Goal: Transaction & Acquisition: Purchase product/service

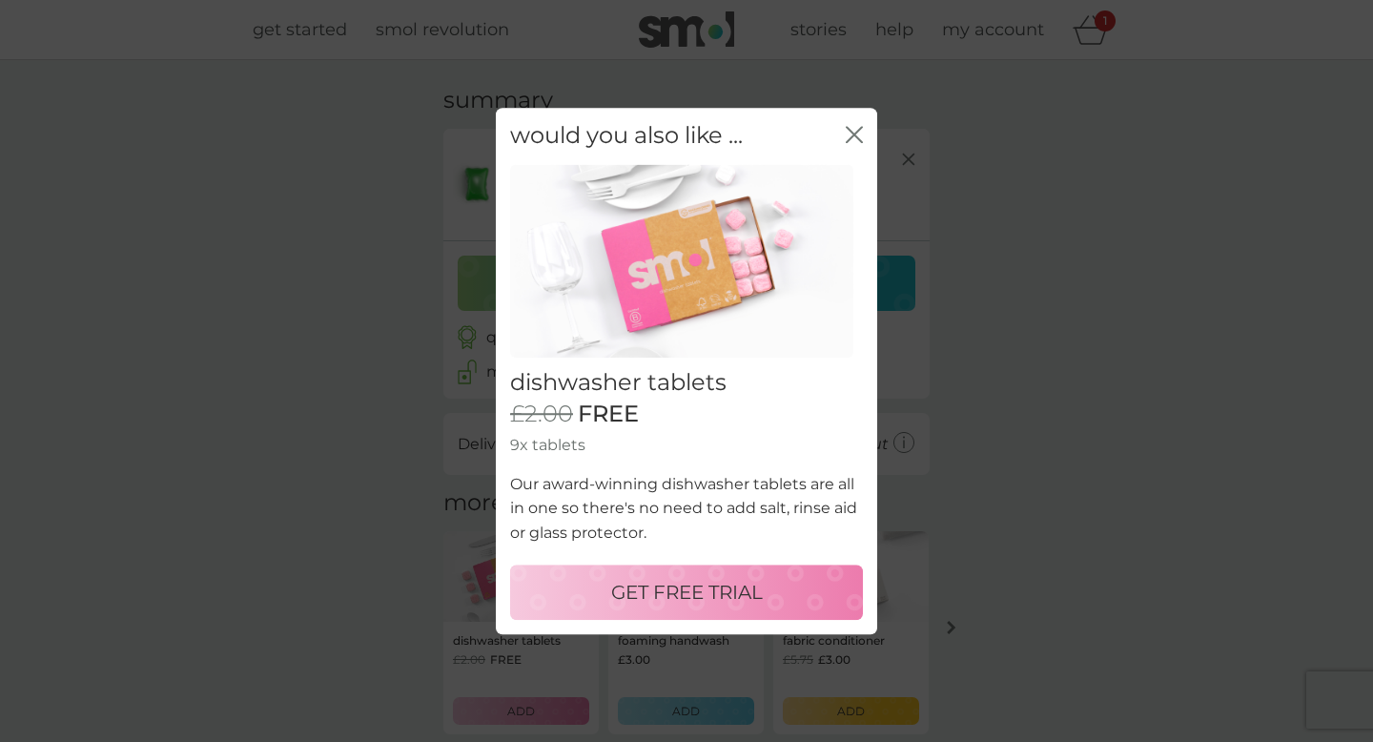
click at [651, 592] on p "GET FREE TRIAL" at bounding box center [687, 592] width 152 height 31
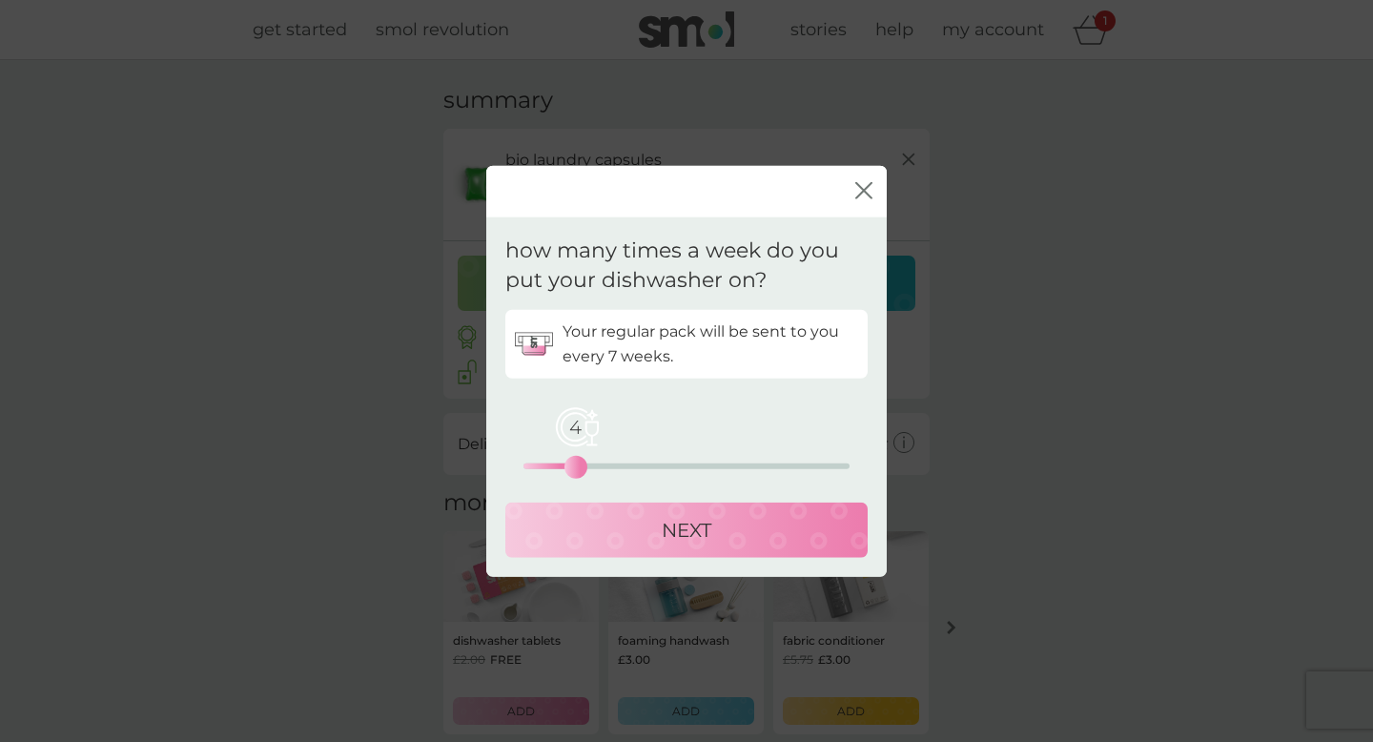
drag, startPoint x: 523, startPoint y: 460, endPoint x: 574, endPoint y: 463, distance: 50.7
click at [574, 463] on div "4" at bounding box center [576, 466] width 8 height 8
click at [649, 525] on div "NEXT" at bounding box center [686, 529] width 324 height 31
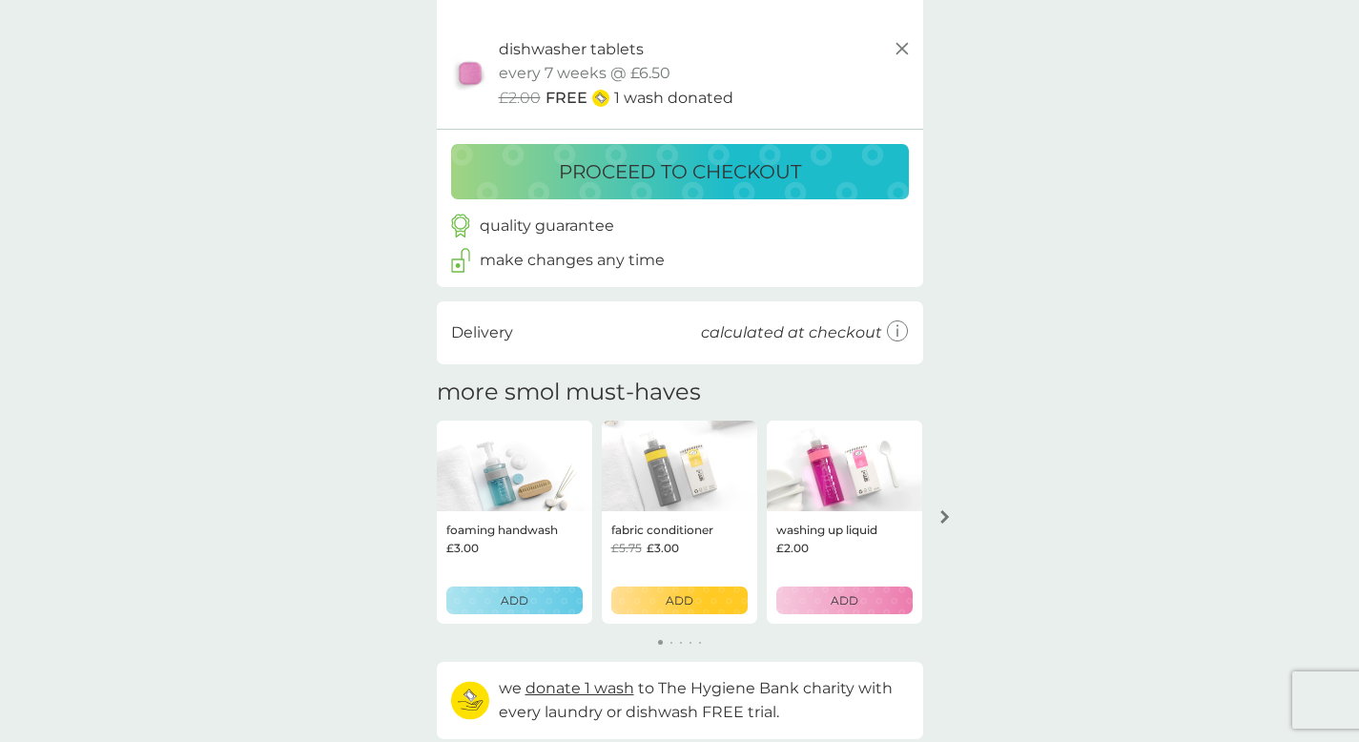
scroll to position [229, 0]
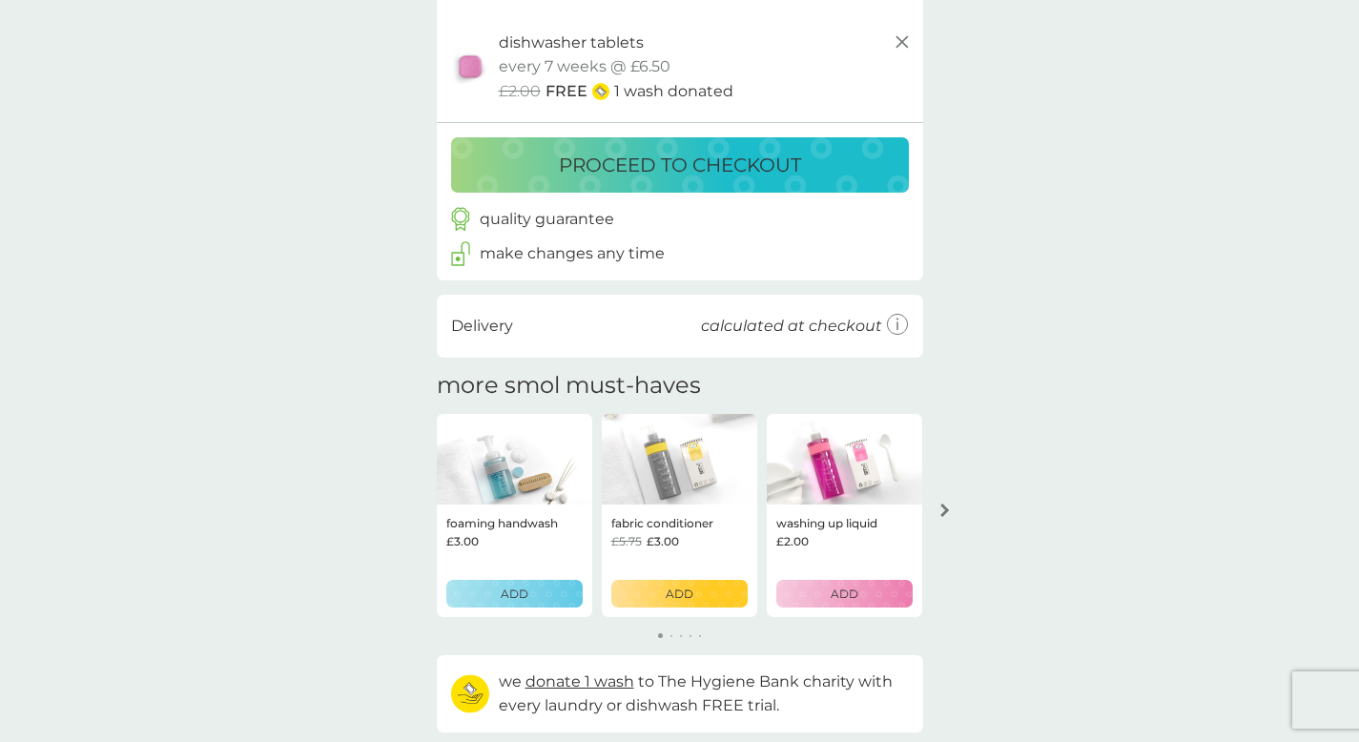
click at [834, 601] on p "ADD" at bounding box center [844, 593] width 28 height 18
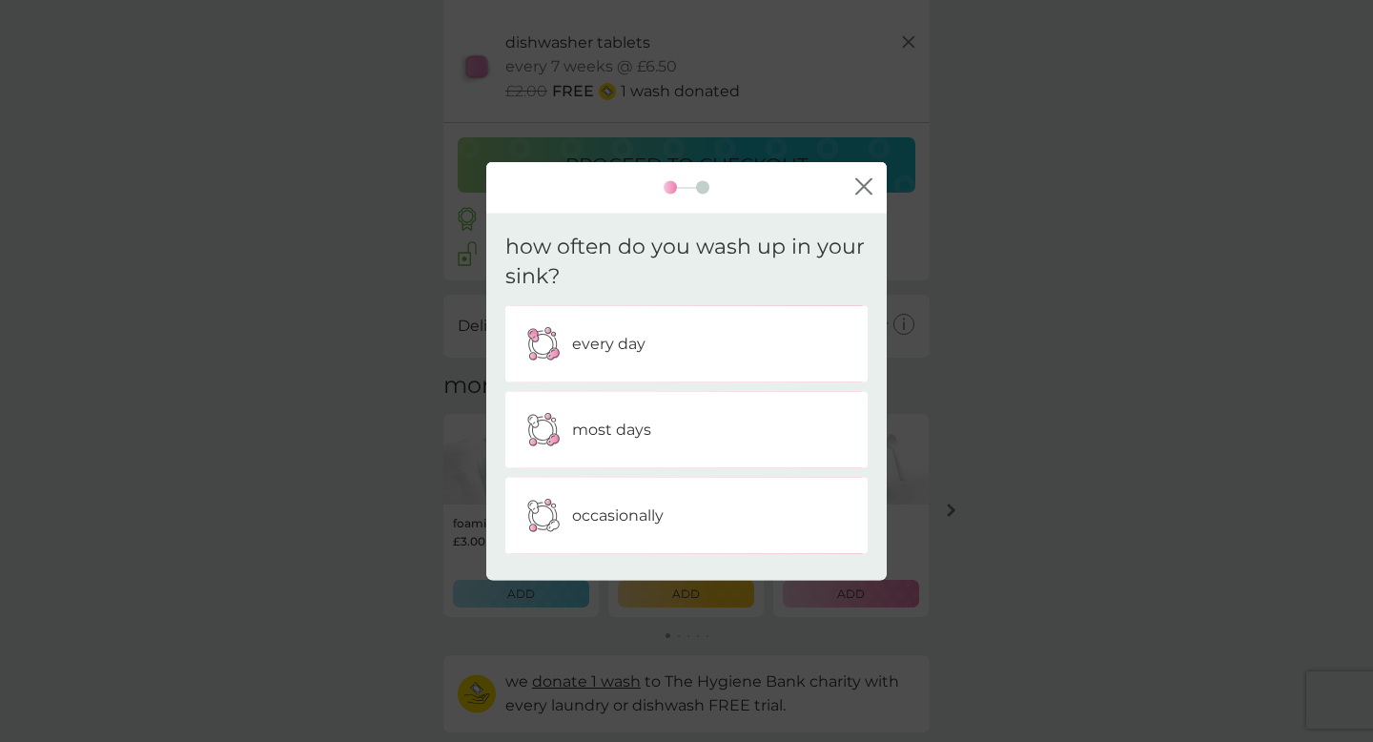
click at [606, 511] on p "occasionally" at bounding box center [618, 514] width 92 height 25
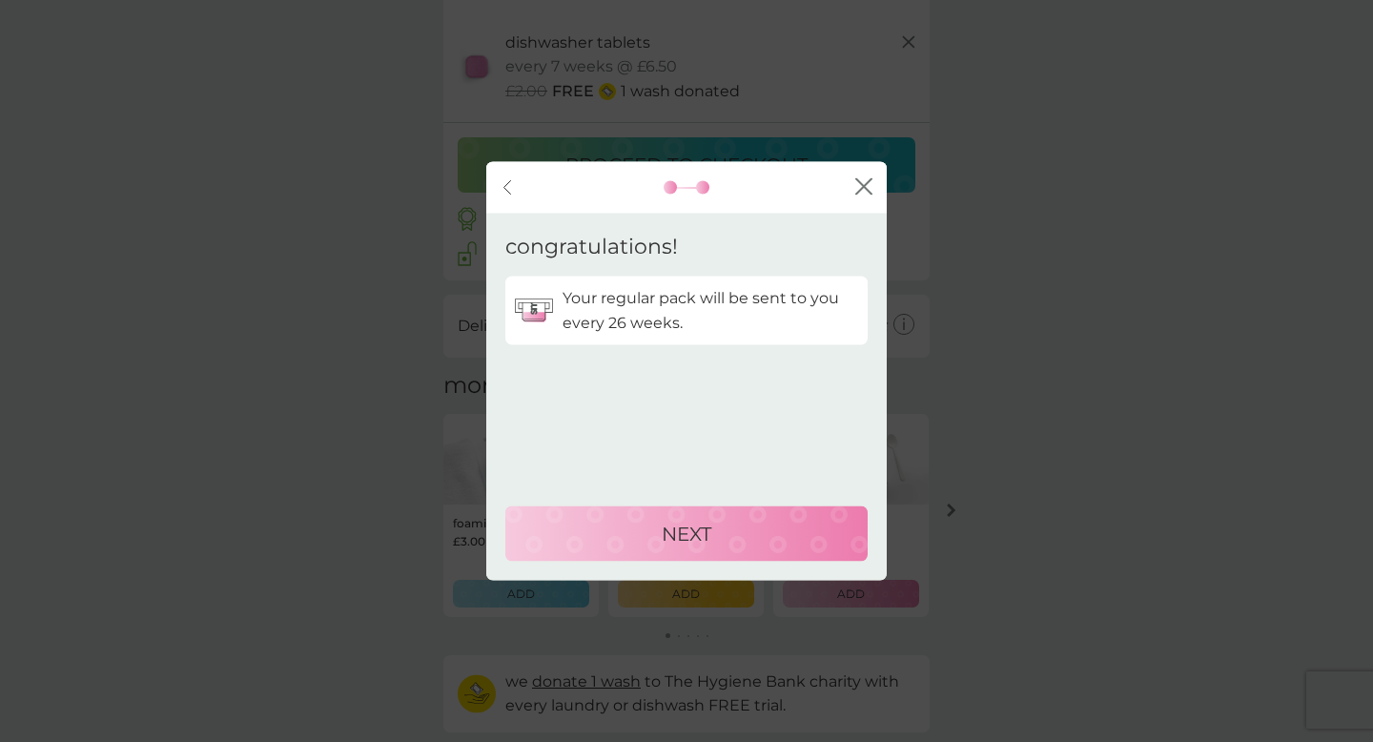
click at [666, 534] on p "NEXT" at bounding box center [687, 534] width 50 height 31
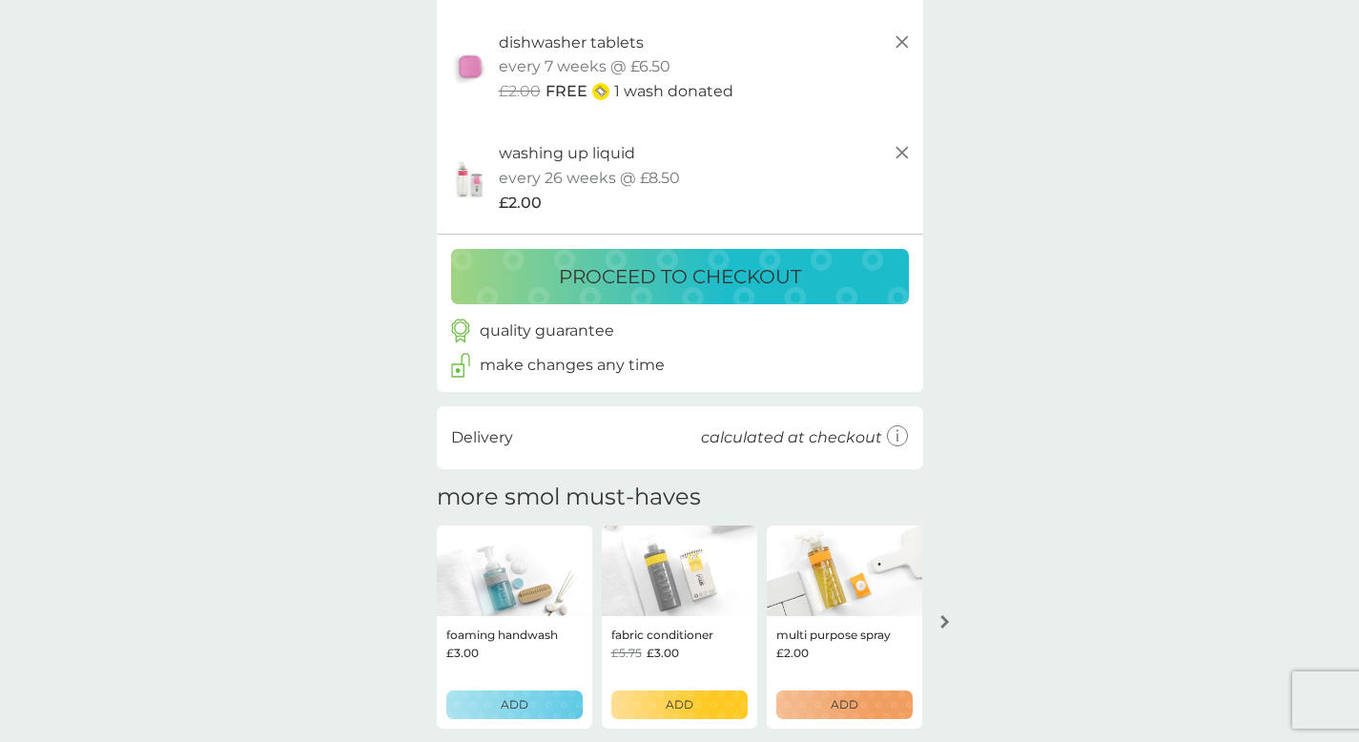
click at [672, 706] on p "ADD" at bounding box center [679, 704] width 28 height 18
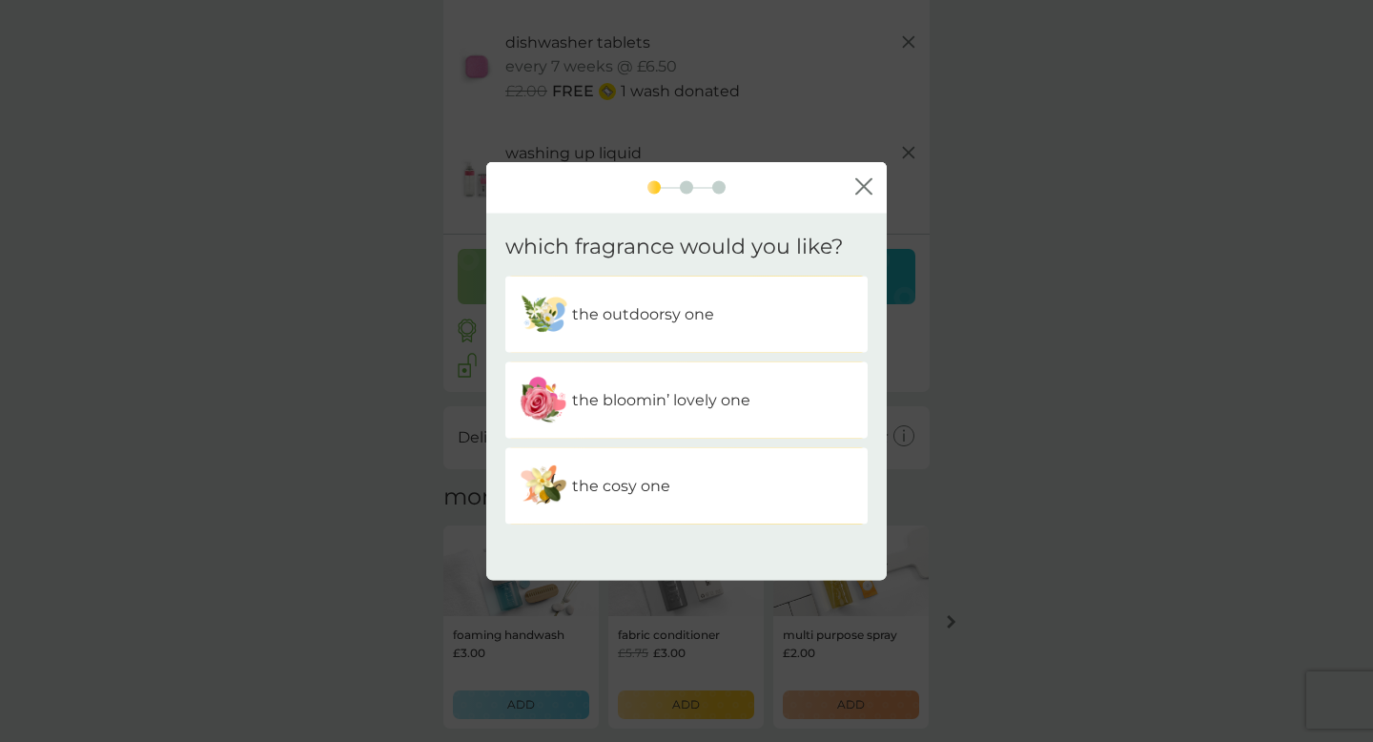
click at [569, 476] on div "the cosy one" at bounding box center [687, 485] width 334 height 48
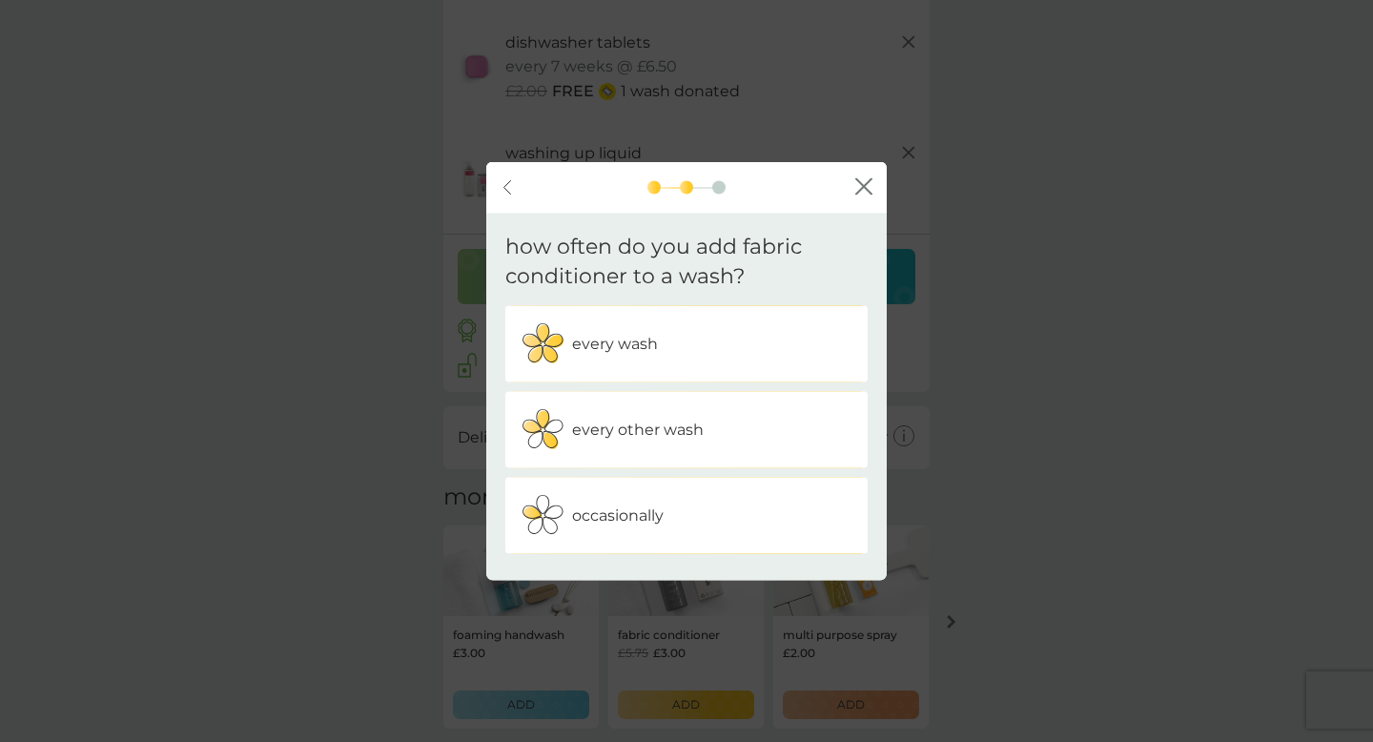
click at [554, 503] on img at bounding box center [544, 515] width 48 height 48
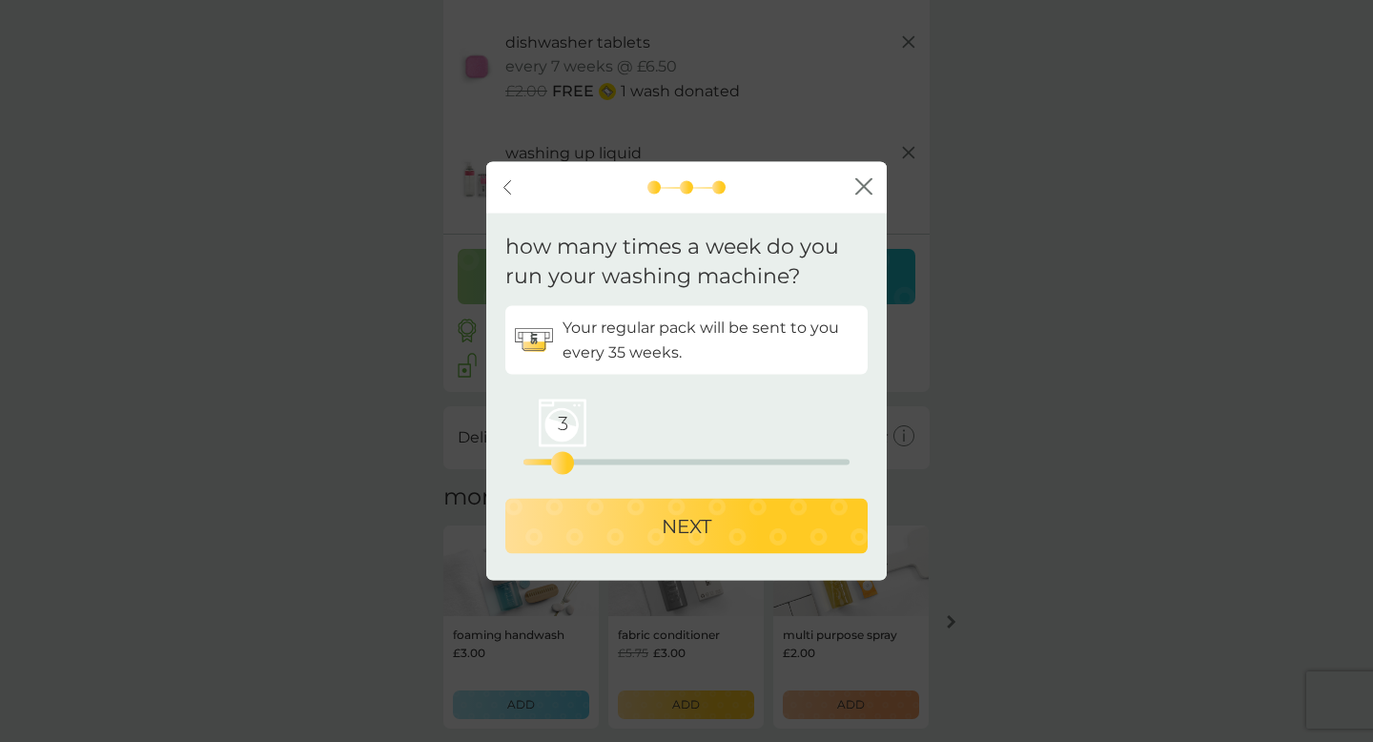
drag, startPoint x: 522, startPoint y: 457, endPoint x: 561, endPoint y: 453, distance: 39.3
click at [561, 459] on div "3" at bounding box center [563, 463] width 8 height 8
click at [651, 522] on div "NEXT" at bounding box center [686, 525] width 324 height 31
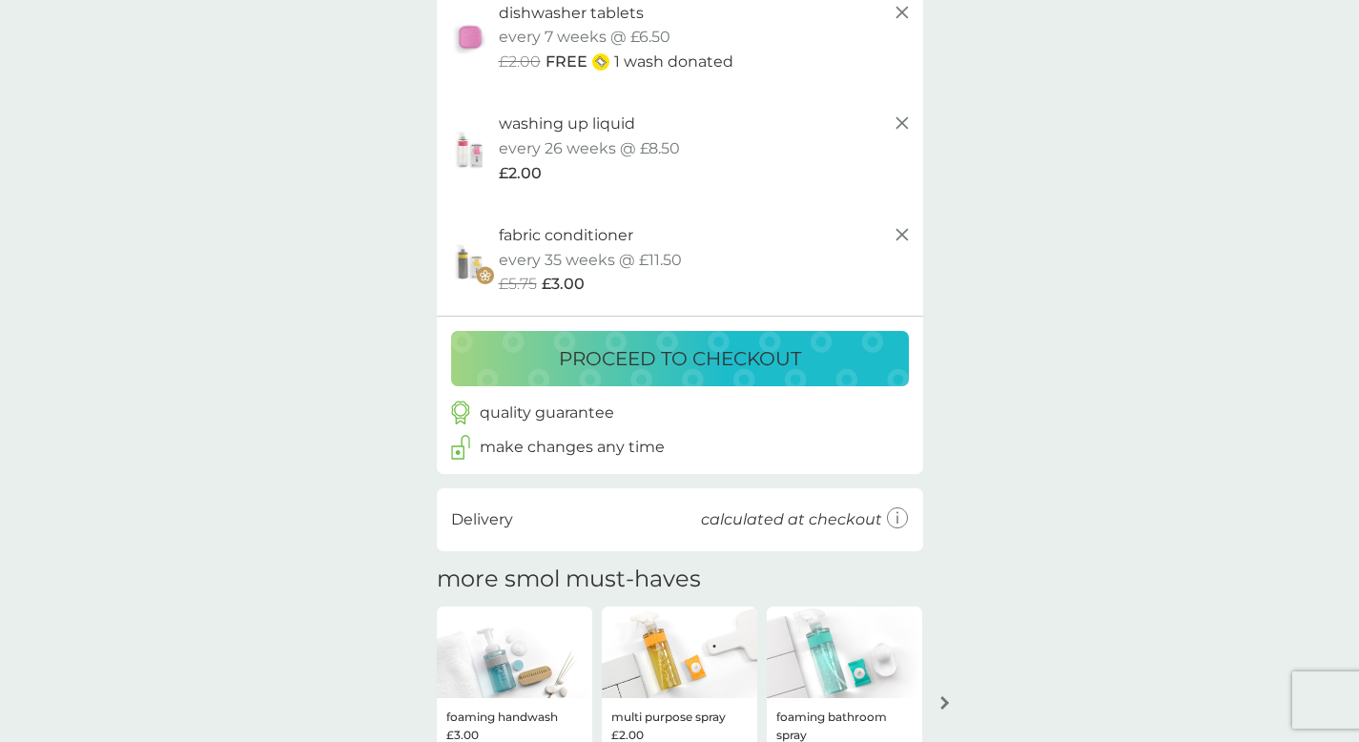
scroll to position [216, 0]
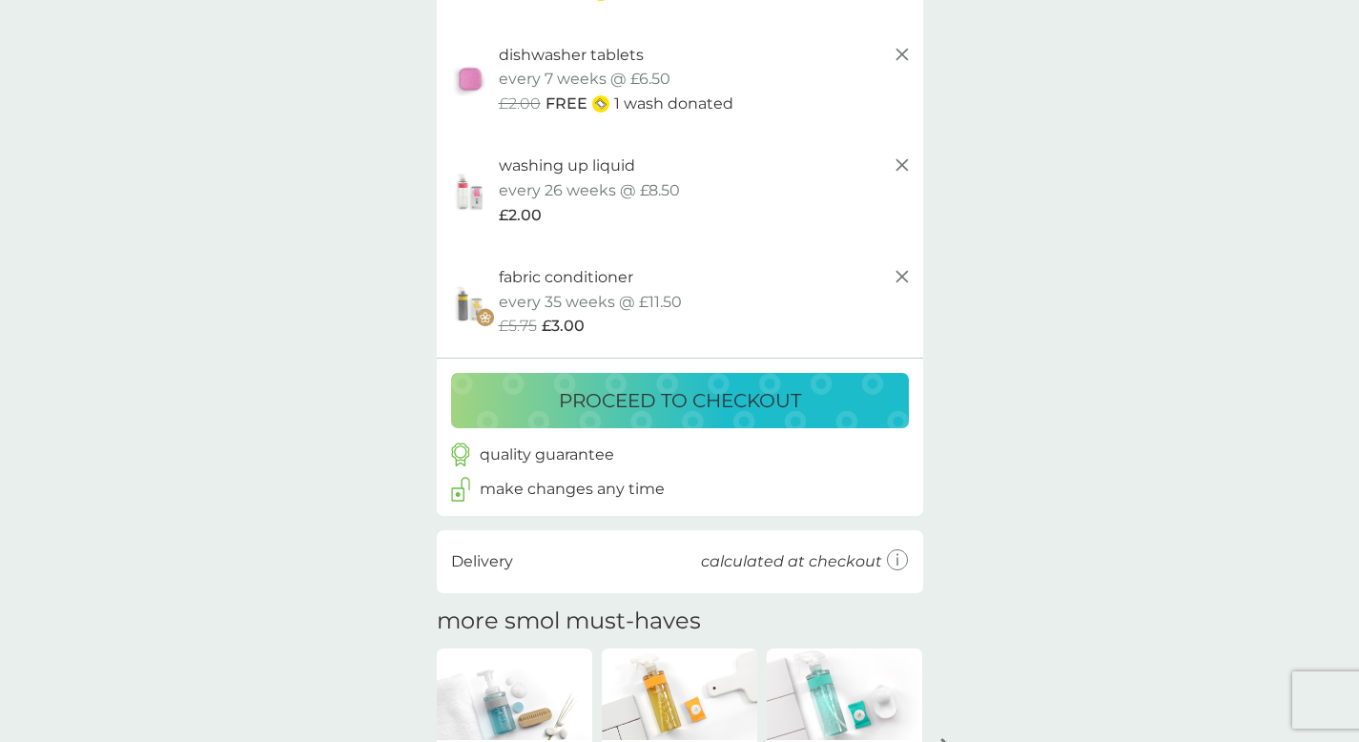
click at [645, 390] on p "proceed to checkout" at bounding box center [680, 400] width 242 height 31
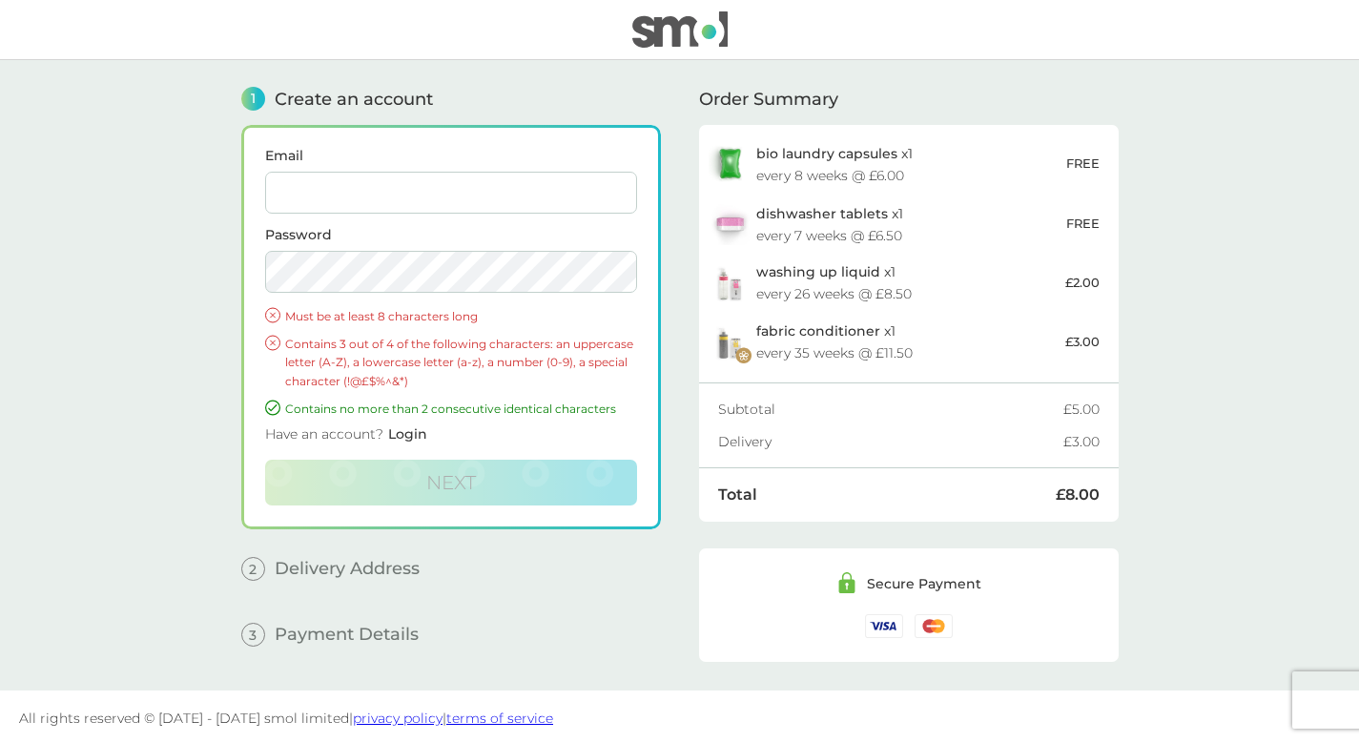
click at [289, 193] on input "Email" at bounding box center [451, 193] width 372 height 42
type input "thebrightoncounsellor@gmail.com"
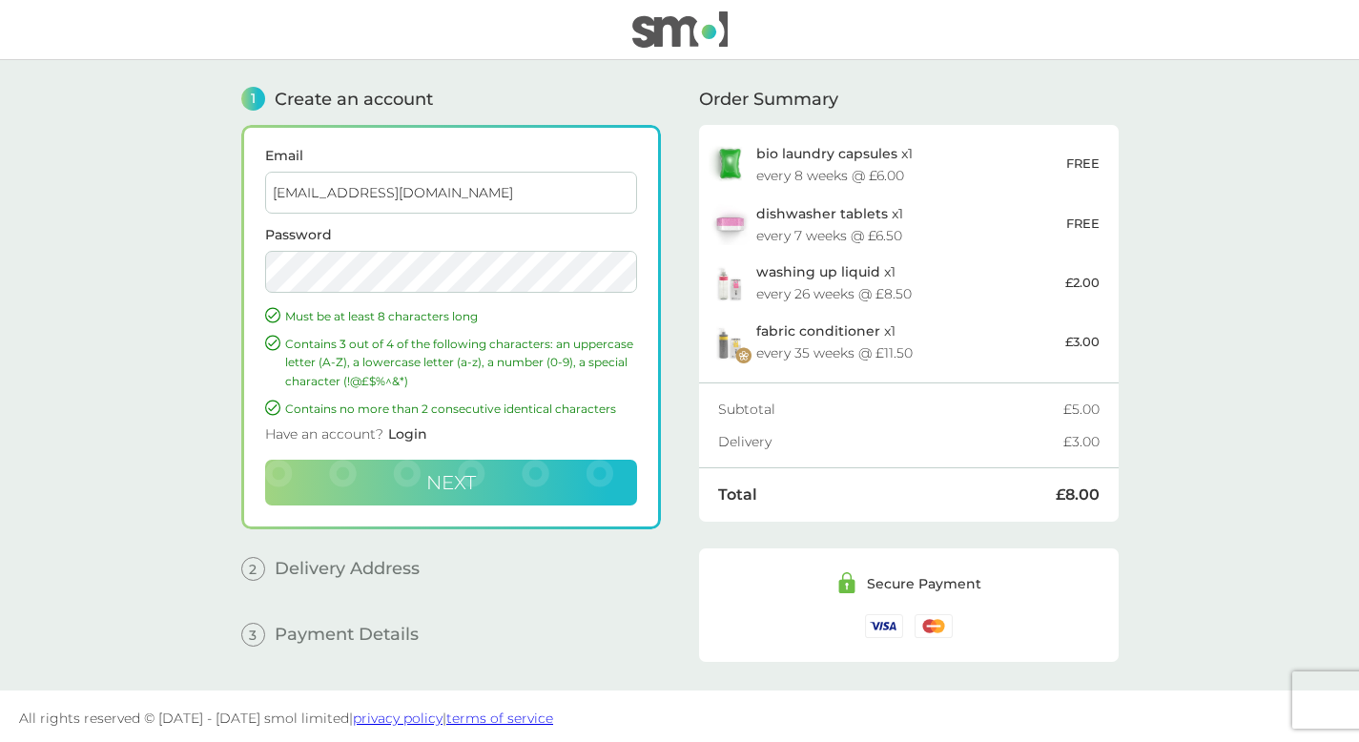
click at [410, 491] on button "Next" at bounding box center [451, 483] width 372 height 46
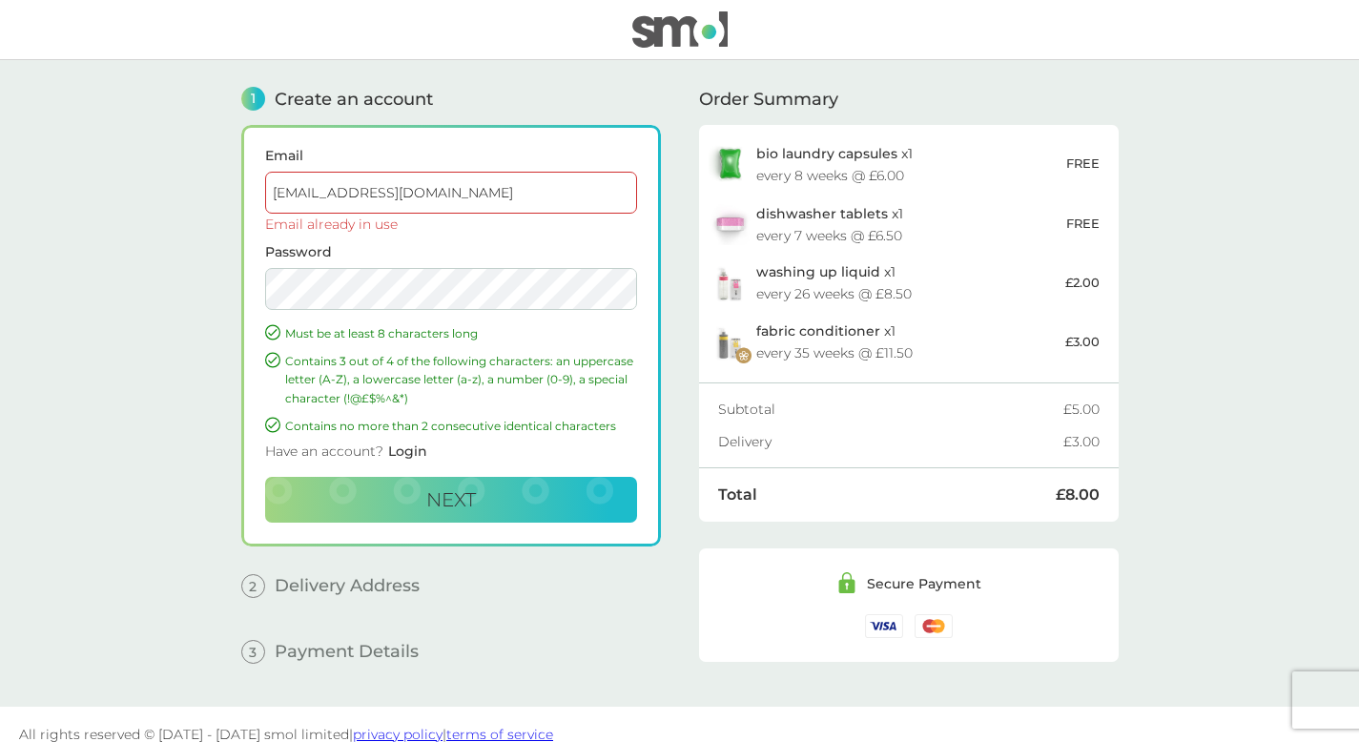
click at [420, 450] on span "Login" at bounding box center [407, 450] width 39 height 17
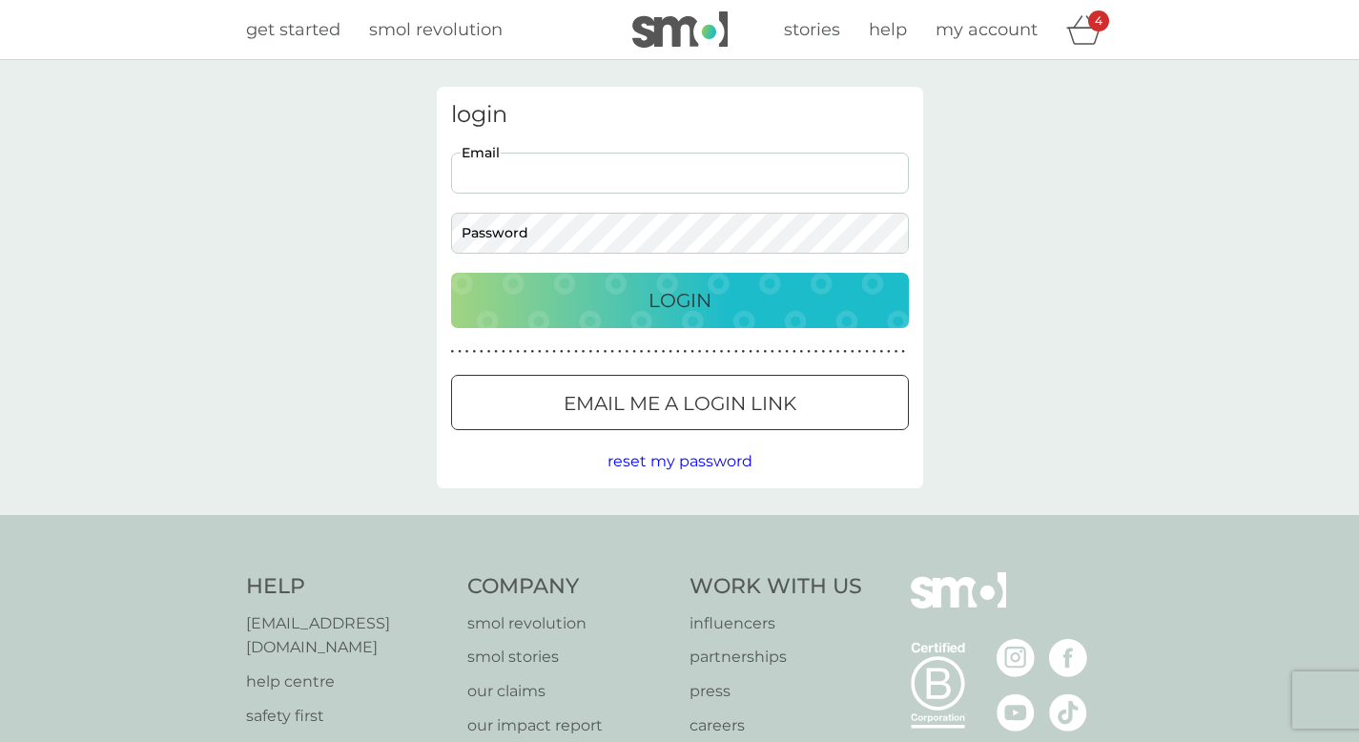
click at [526, 166] on input "Email" at bounding box center [680, 173] width 458 height 41
type input "thebrightoncounsellor@gmail.com"
click at [669, 294] on p "Login" at bounding box center [679, 300] width 63 height 31
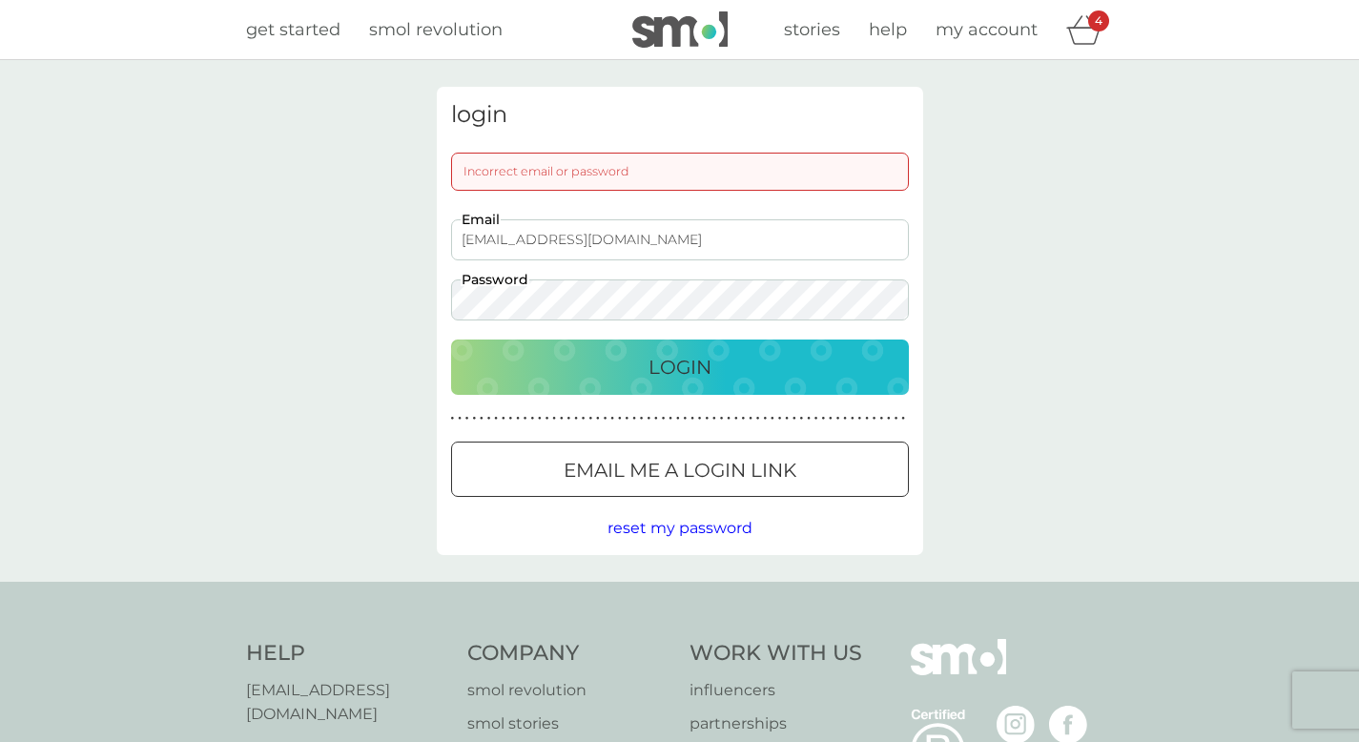
click at [428, 304] on div "login Incorrect email or password thebrightoncounsellor@gmail.com Email Passwor…" at bounding box center [679, 321] width 515 height 468
click at [451, 339] on button "Login" at bounding box center [680, 366] width 458 height 55
click at [532, 473] on div "Email me a login link" at bounding box center [680, 470] width 456 height 31
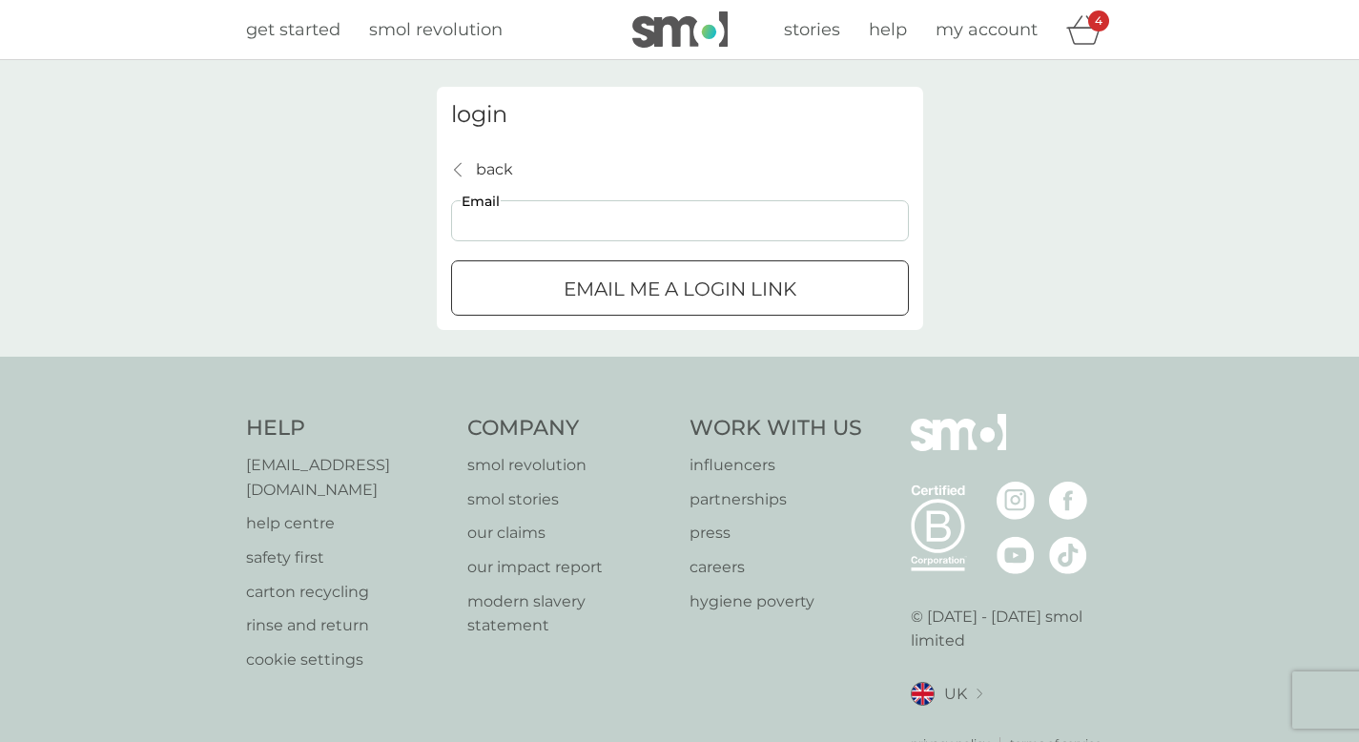
click at [480, 213] on input "Email" at bounding box center [680, 220] width 458 height 41
type input "thebrightoncounsellor@gmail.com"
click at [574, 283] on p "Email me a login link" at bounding box center [679, 289] width 233 height 31
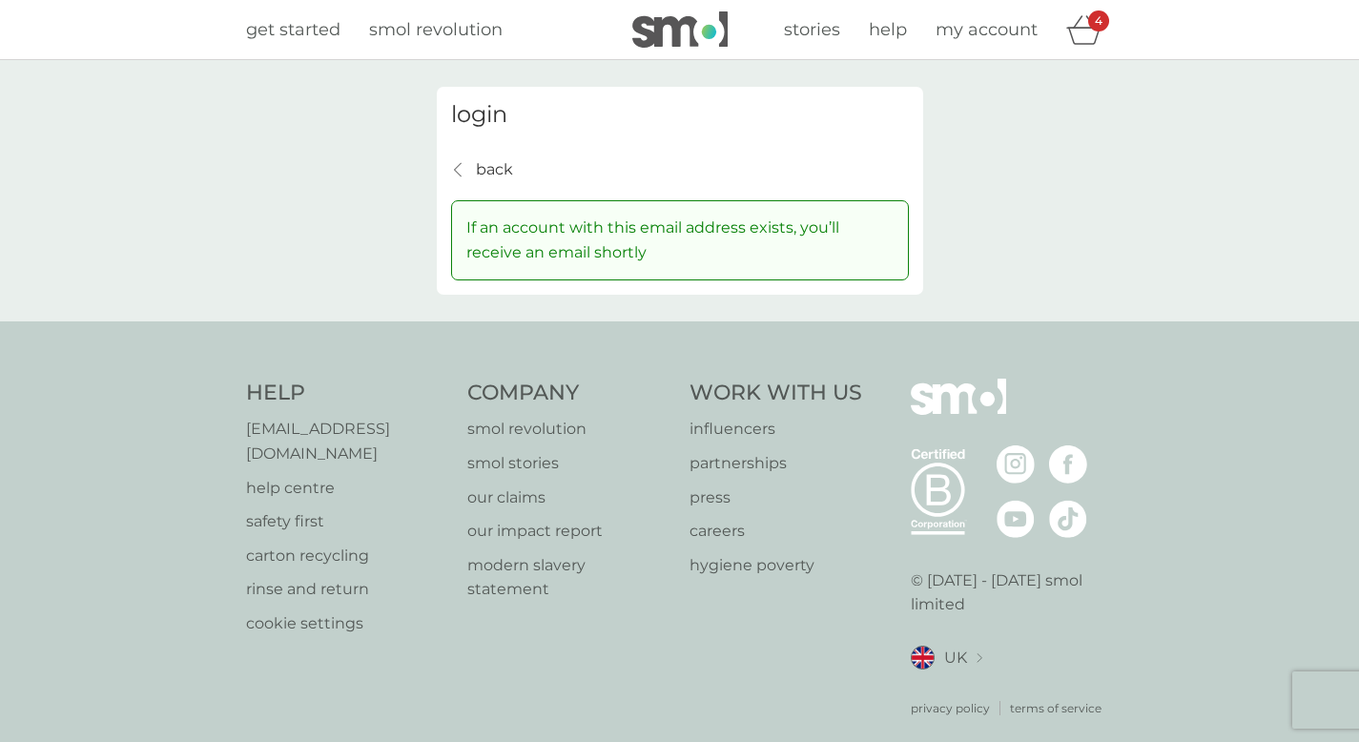
click at [485, 162] on p "back" at bounding box center [494, 169] width 37 height 25
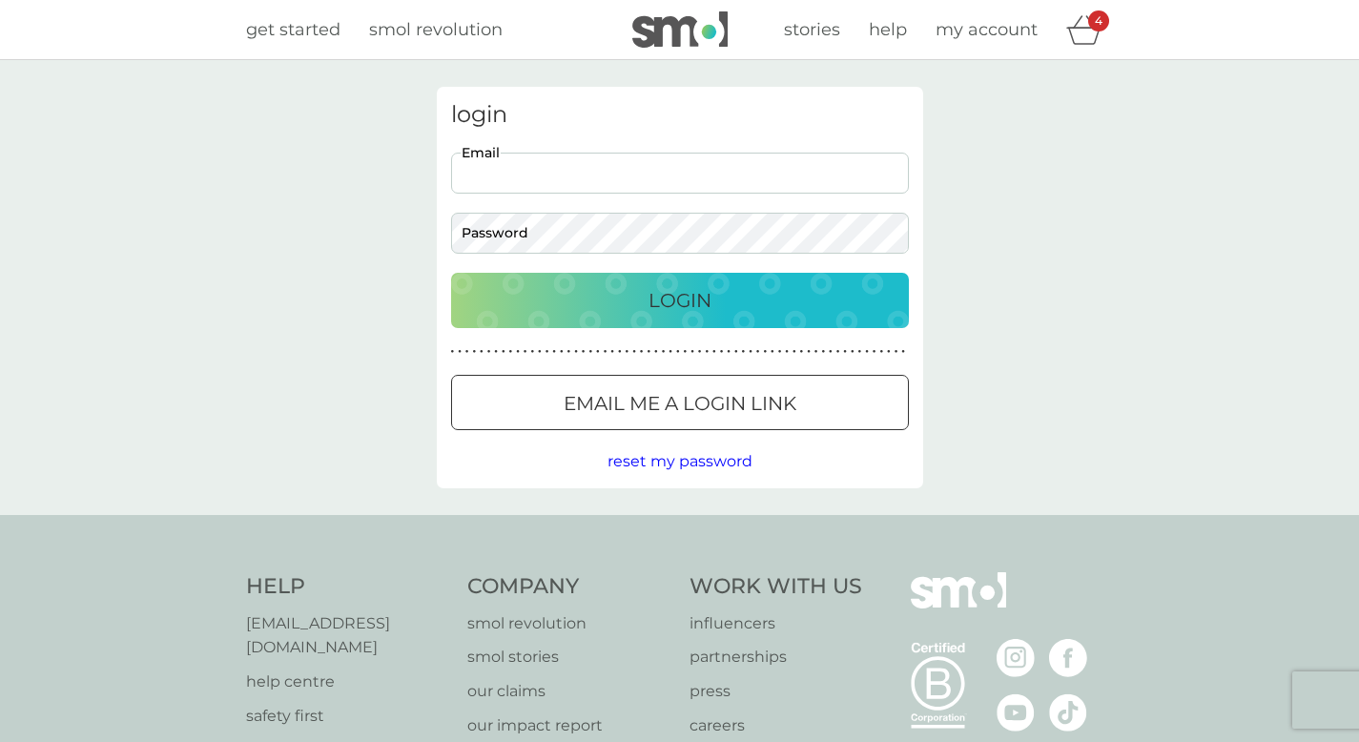
click at [511, 173] on input "Email" at bounding box center [680, 173] width 458 height 41
type input "thebrightoncounsellor@gmail.com"
click at [451, 273] on button "Login" at bounding box center [680, 300] width 458 height 55
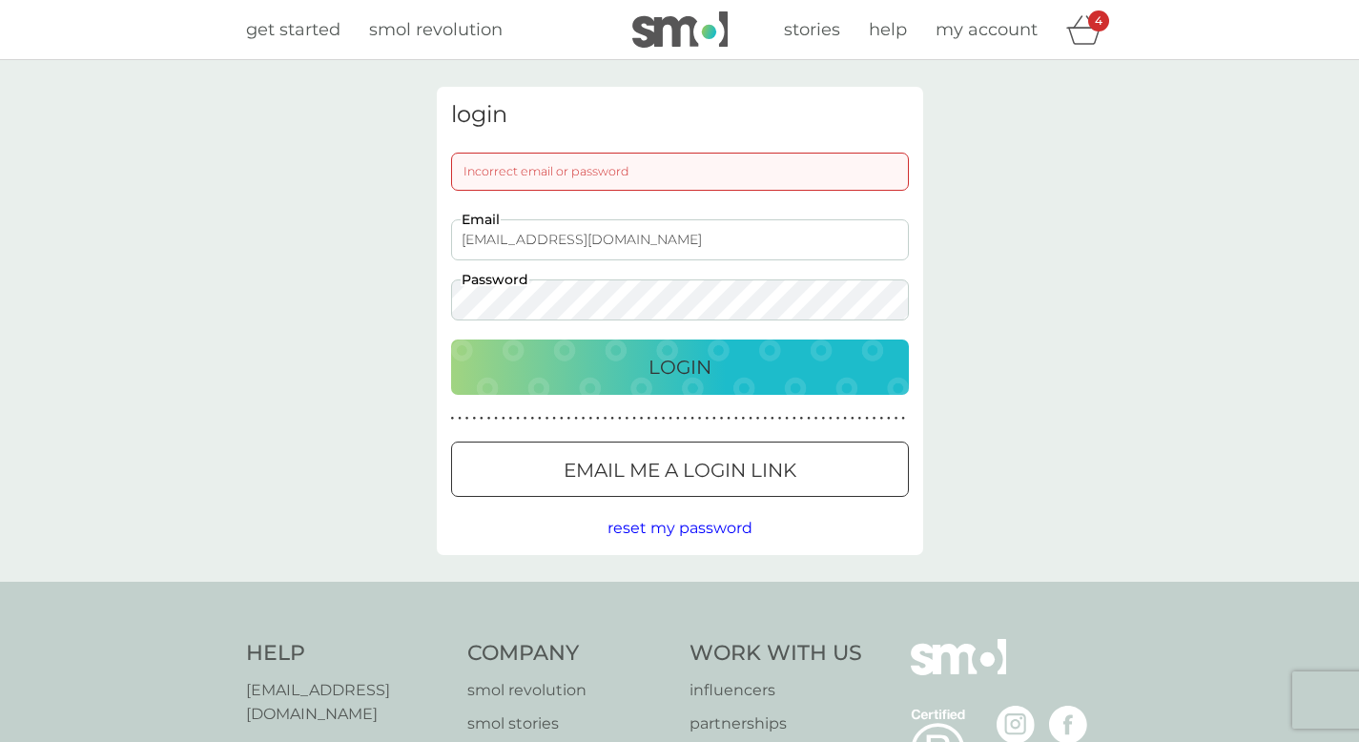
click at [451, 339] on button "Login" at bounding box center [680, 366] width 458 height 55
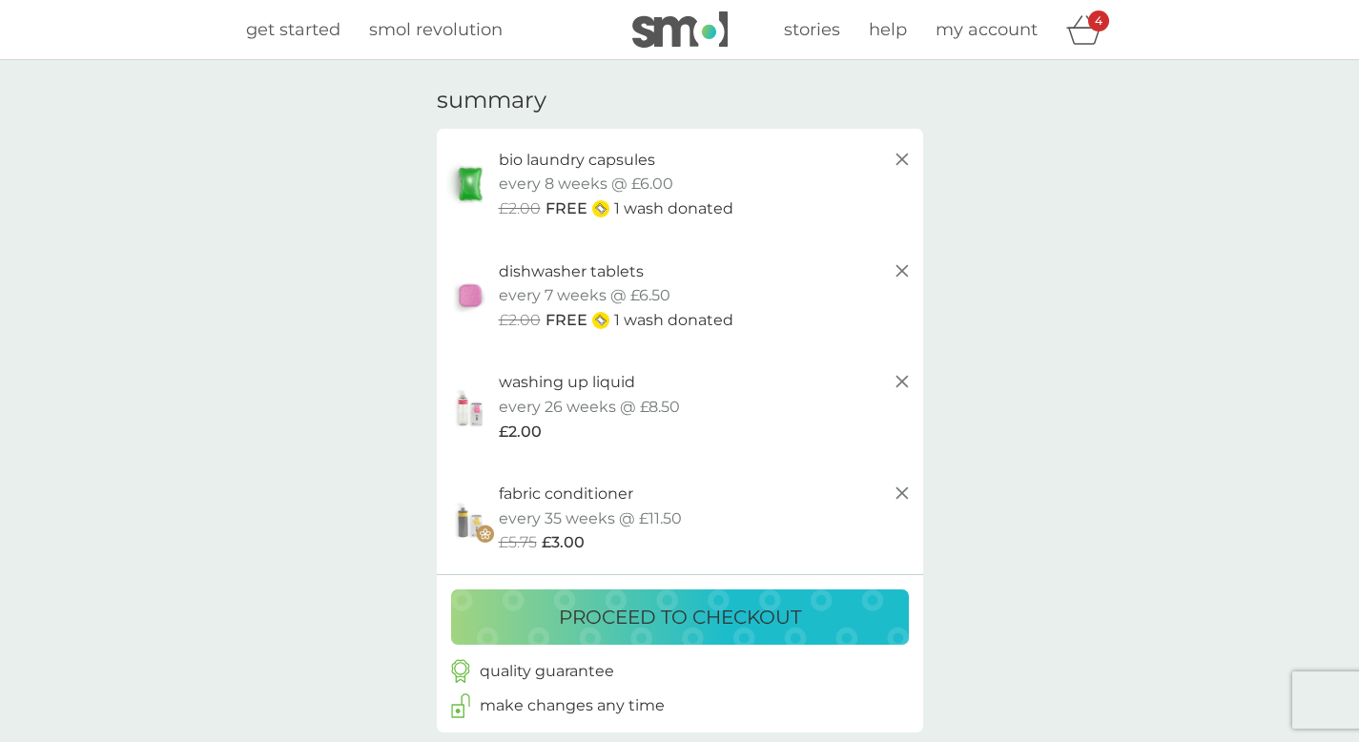
click at [588, 621] on p "proceed to checkout" at bounding box center [680, 617] width 242 height 31
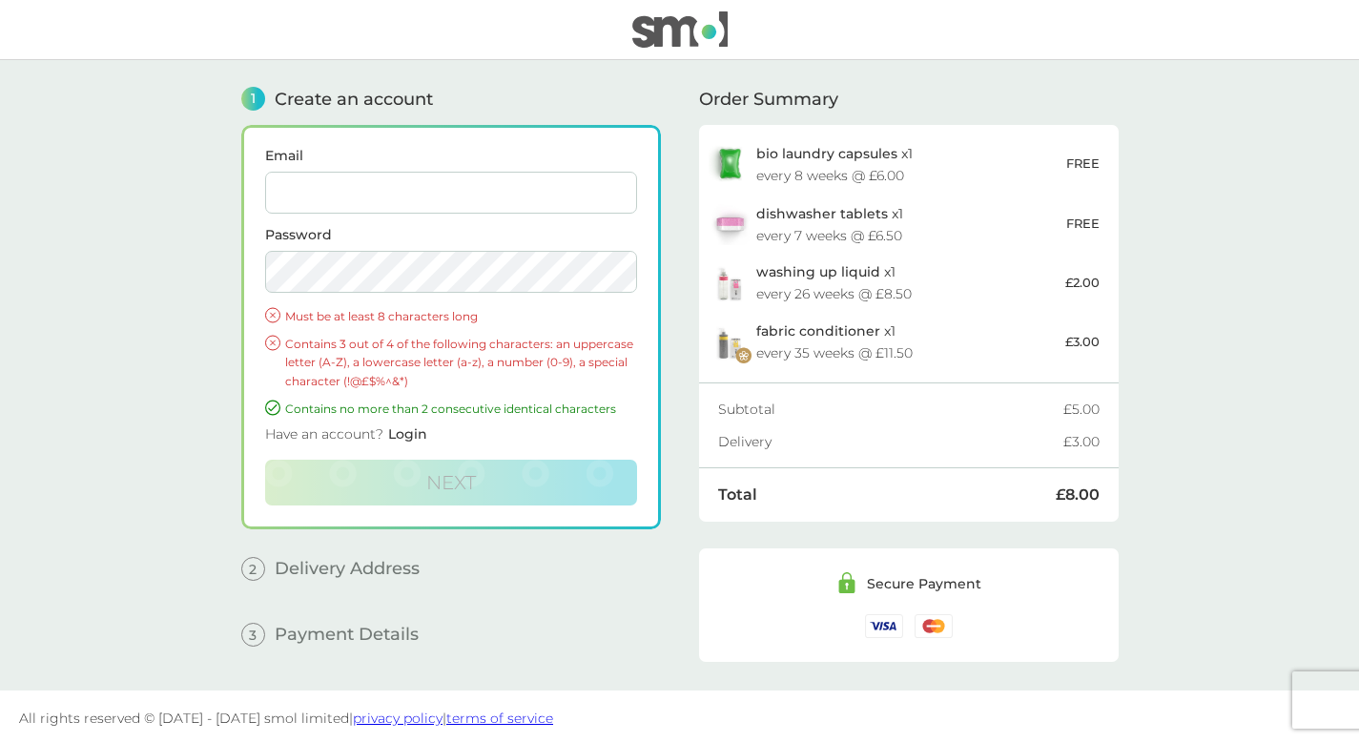
click at [339, 189] on input "Email" at bounding box center [451, 193] width 372 height 42
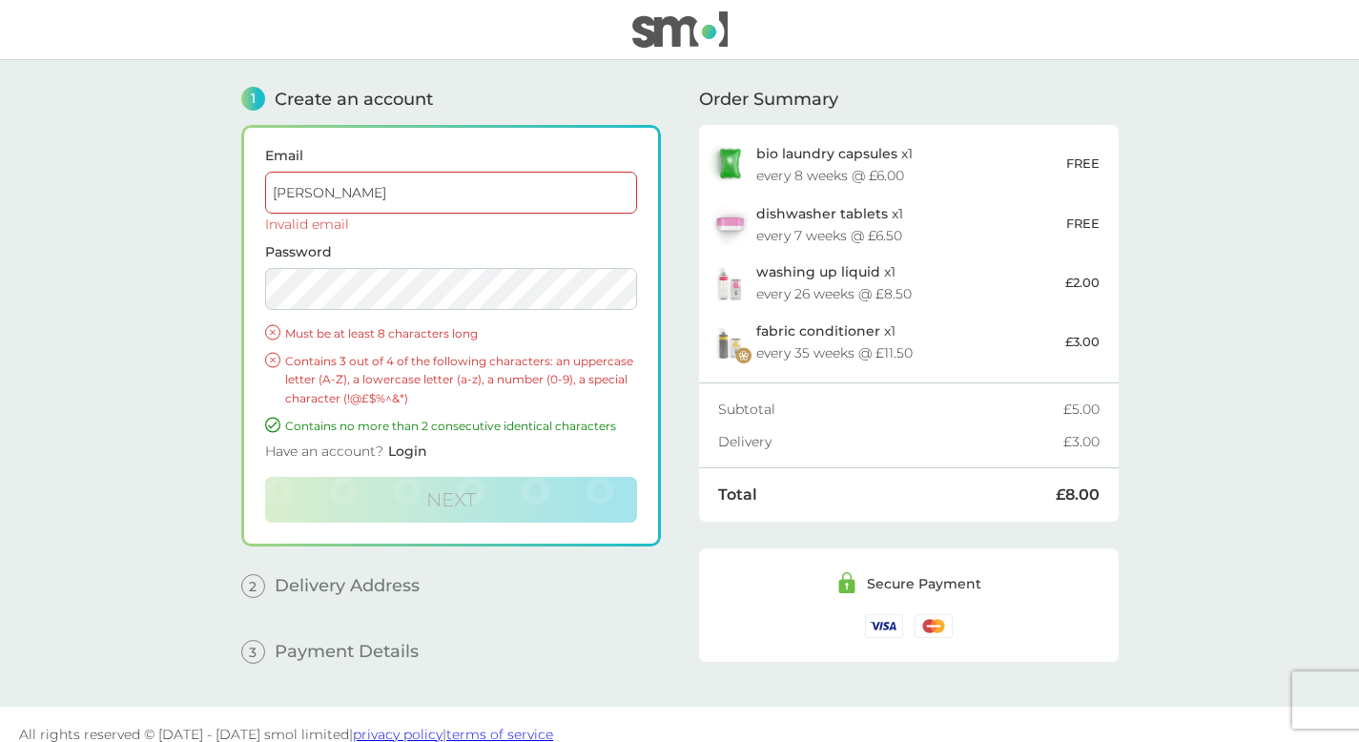
type input "[PERSON_NAME][EMAIL_ADDRESS][DOMAIN_NAME]"
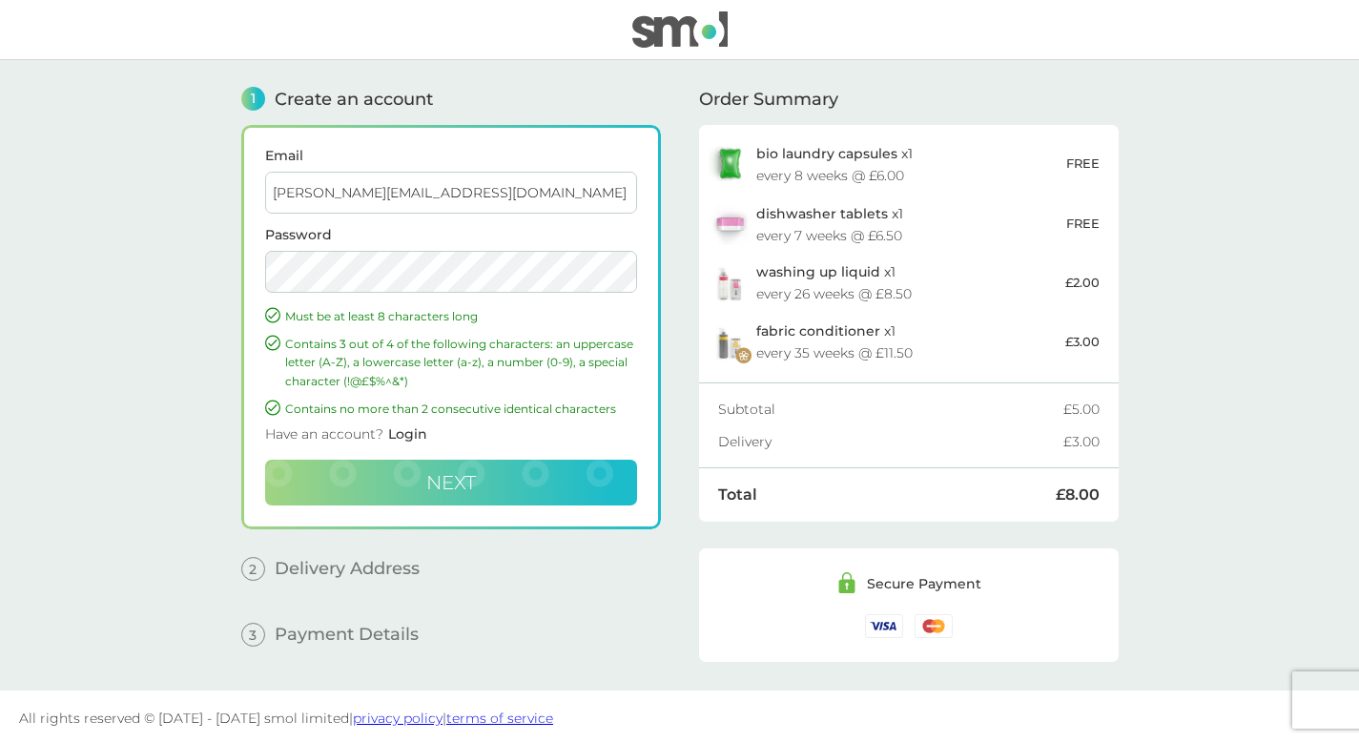
click at [389, 468] on button "Next" at bounding box center [451, 483] width 372 height 46
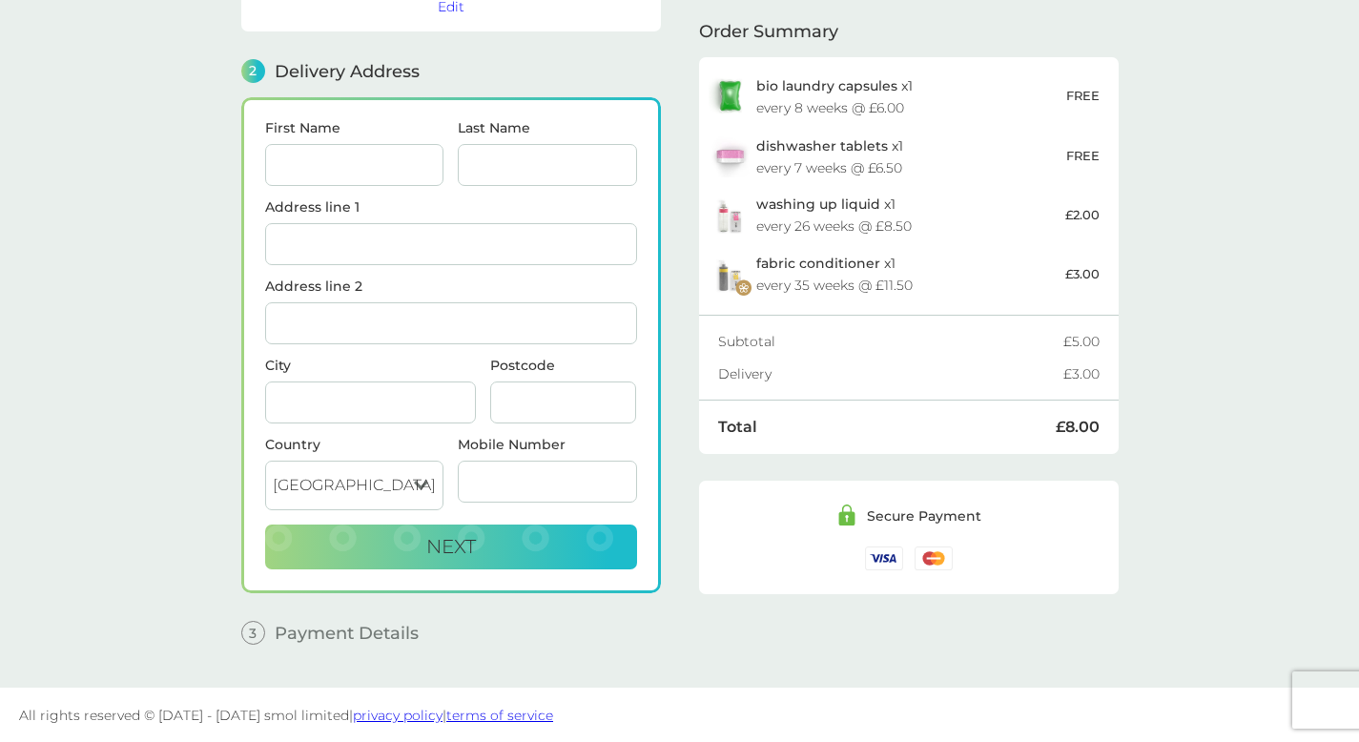
scroll to position [204, 0]
click at [318, 153] on input "First Name" at bounding box center [354, 164] width 179 height 42
type input "[PERSON_NAME]"
type input "5a"
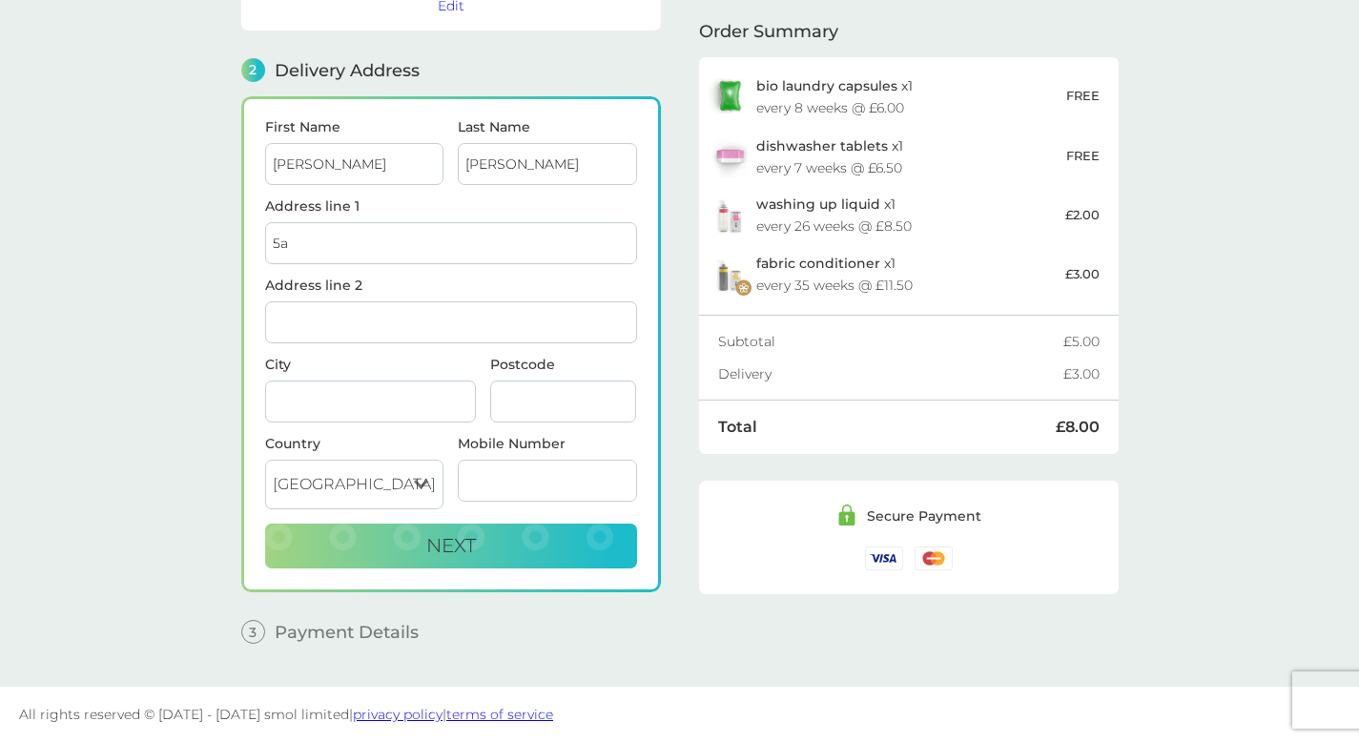
type input "the broadway"
type input "[GEOGRAPHIC_DATA]"
type input "BN2 5NF"
type input "07808024383"
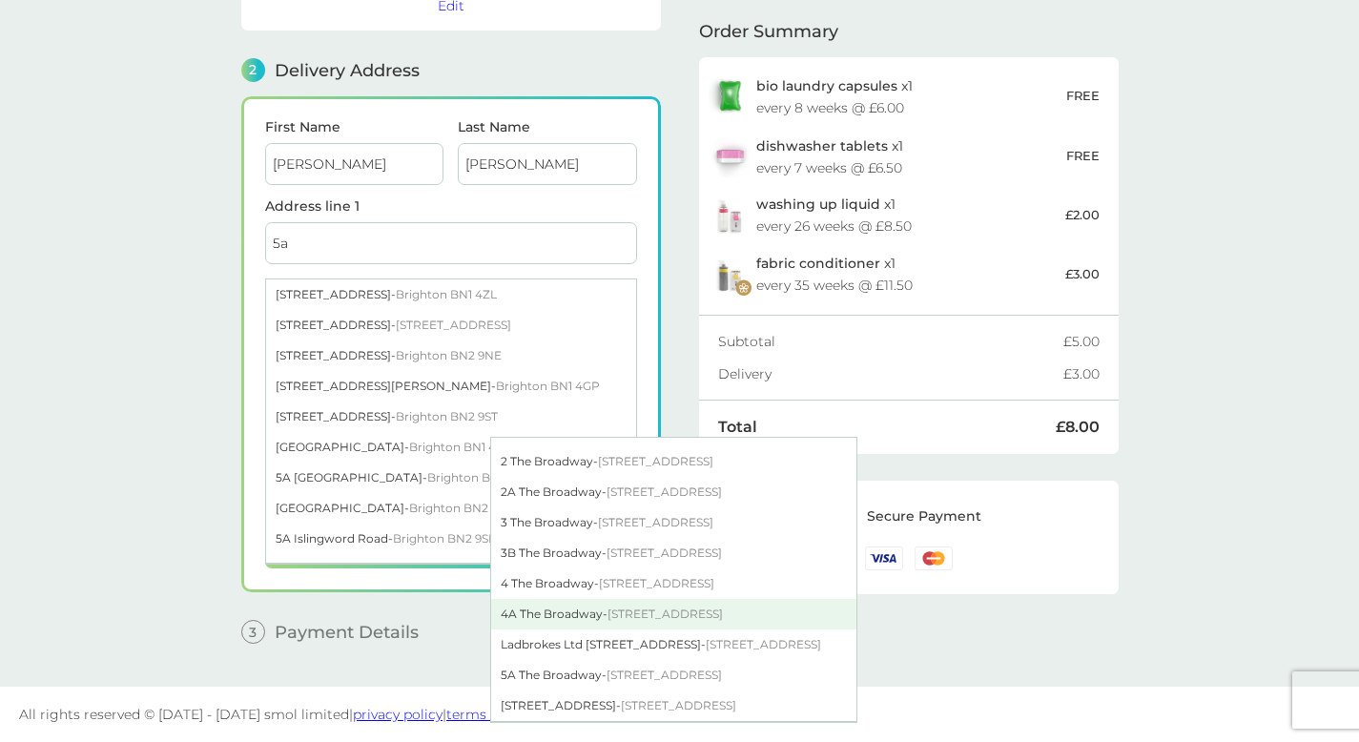
scroll to position [54, 0]
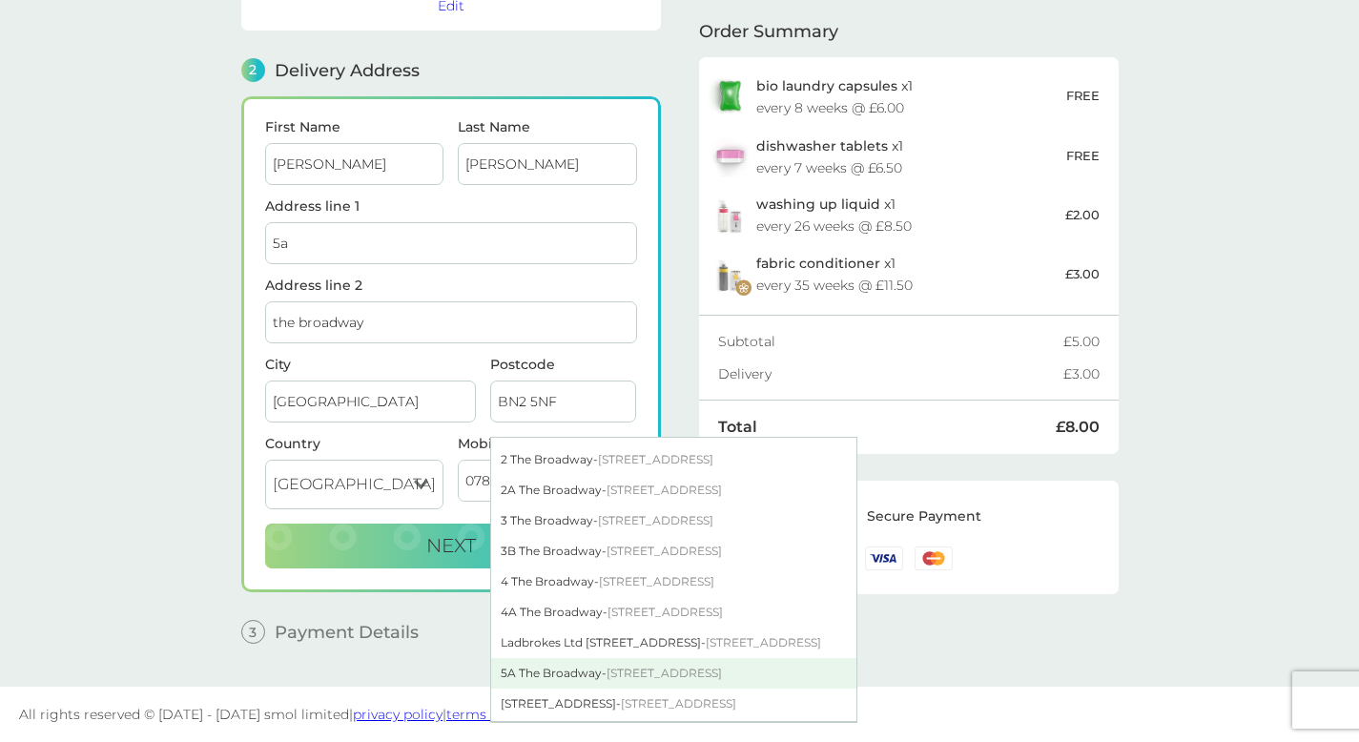
click at [537, 665] on div "[STREET_ADDRESS]" at bounding box center [673, 673] width 365 height 31
type input "5A The Broadway"
type input "[GEOGRAPHIC_DATA]"
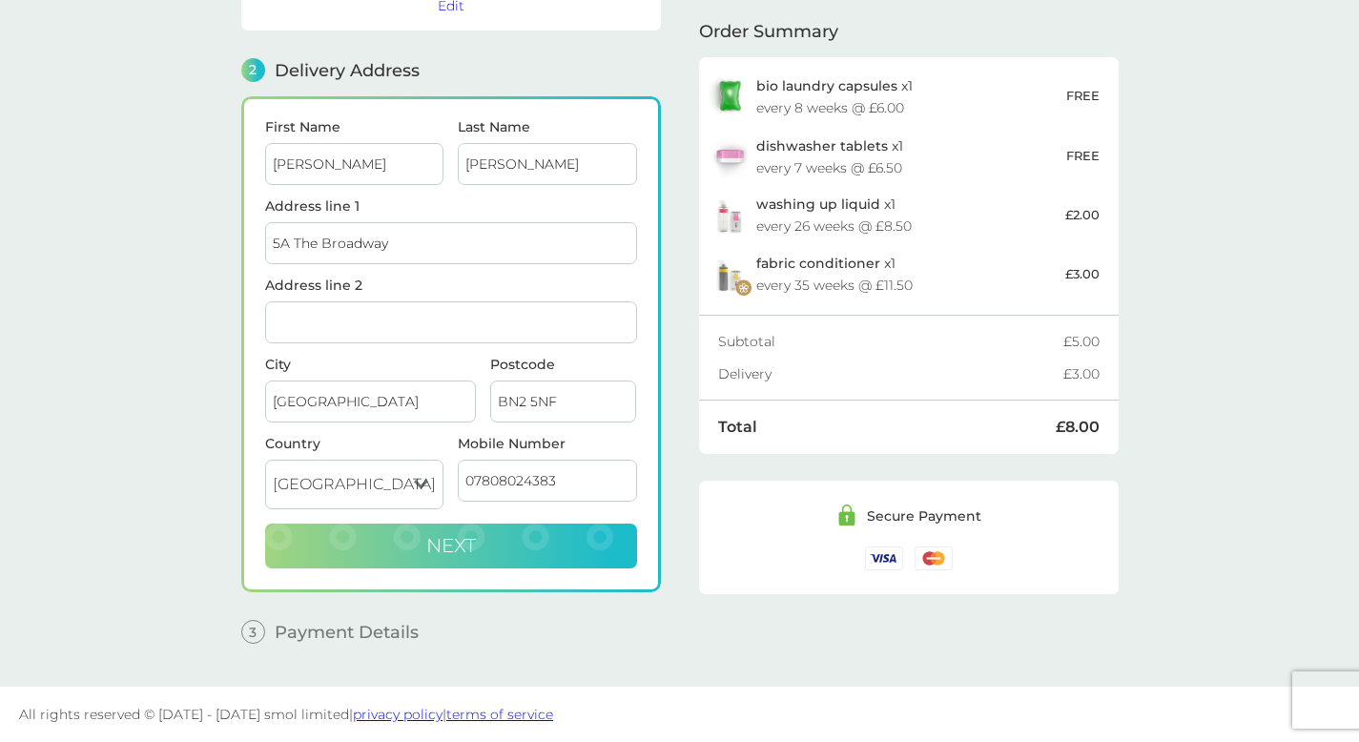
click at [464, 542] on span "Next" at bounding box center [451, 545] width 50 height 23
checkbox input "true"
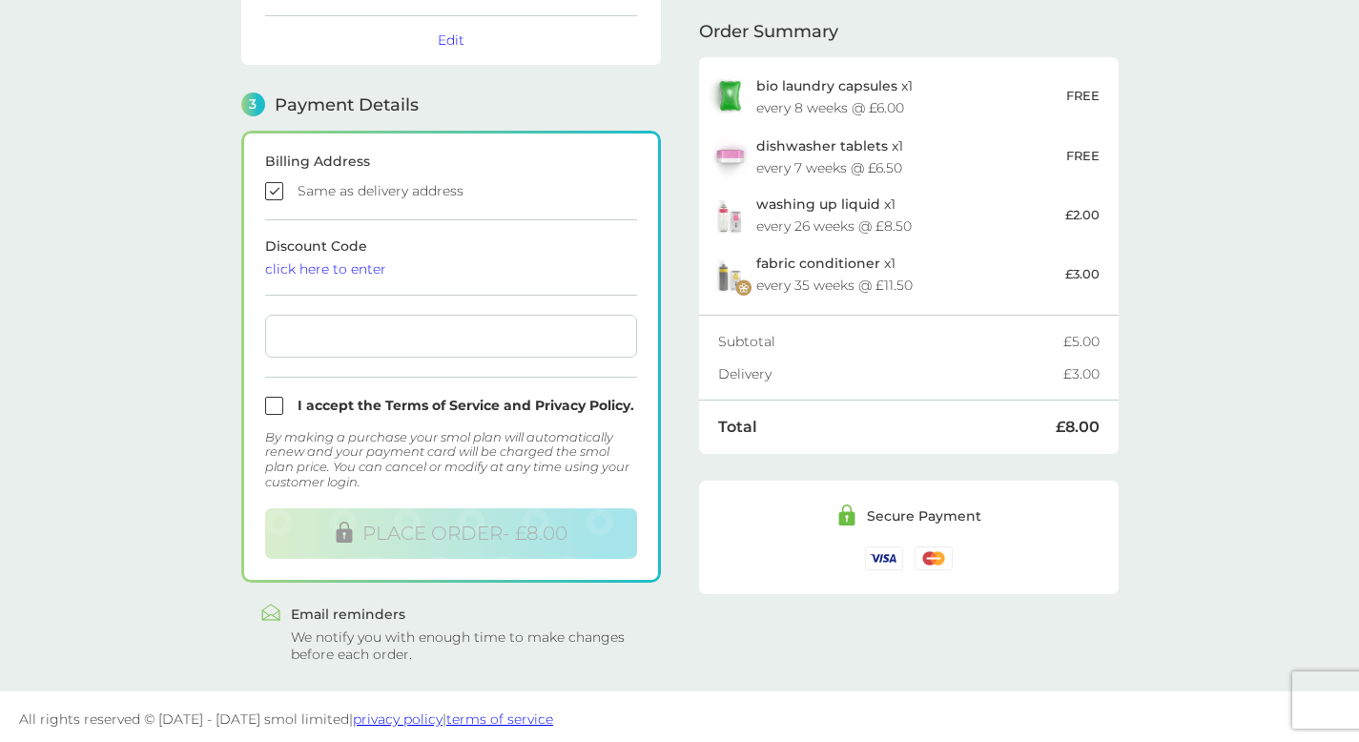
scroll to position [467, 0]
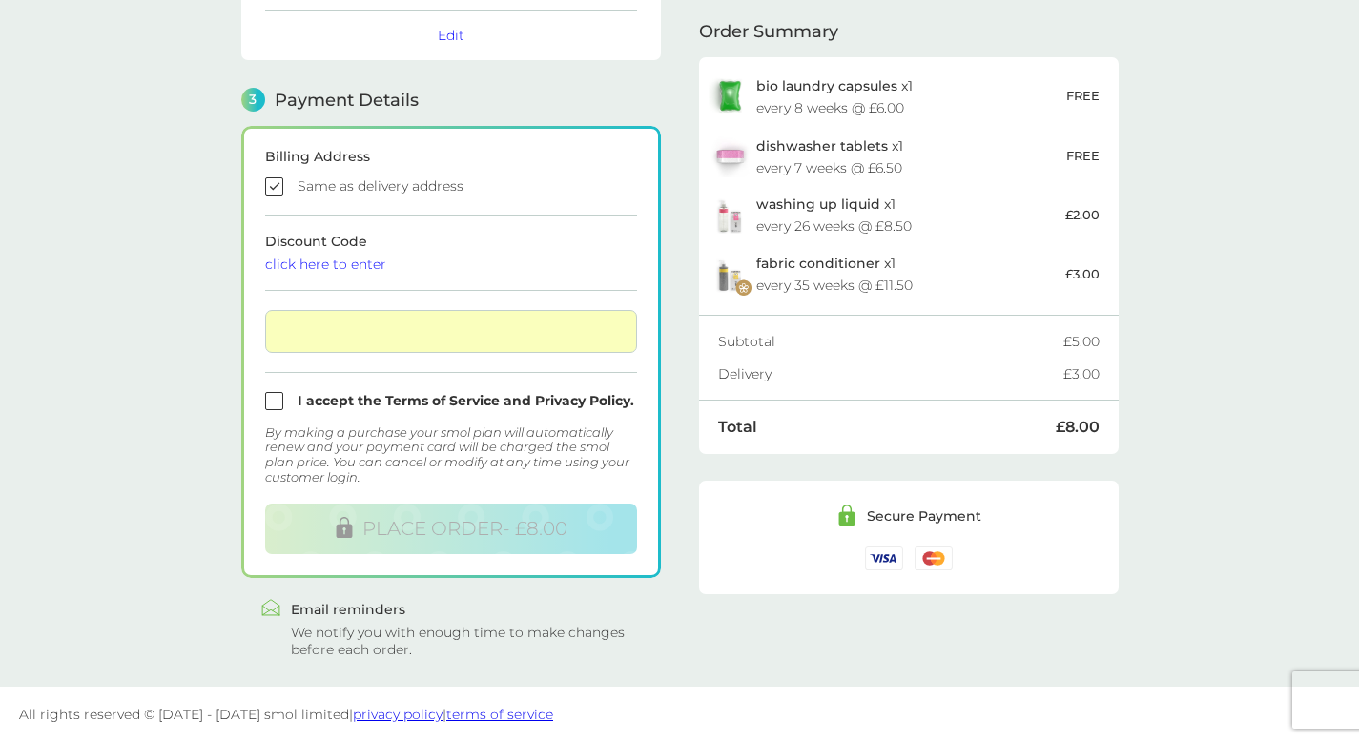
click at [271, 396] on input "checkbox" at bounding box center [451, 401] width 372 height 18
checkbox input "true"
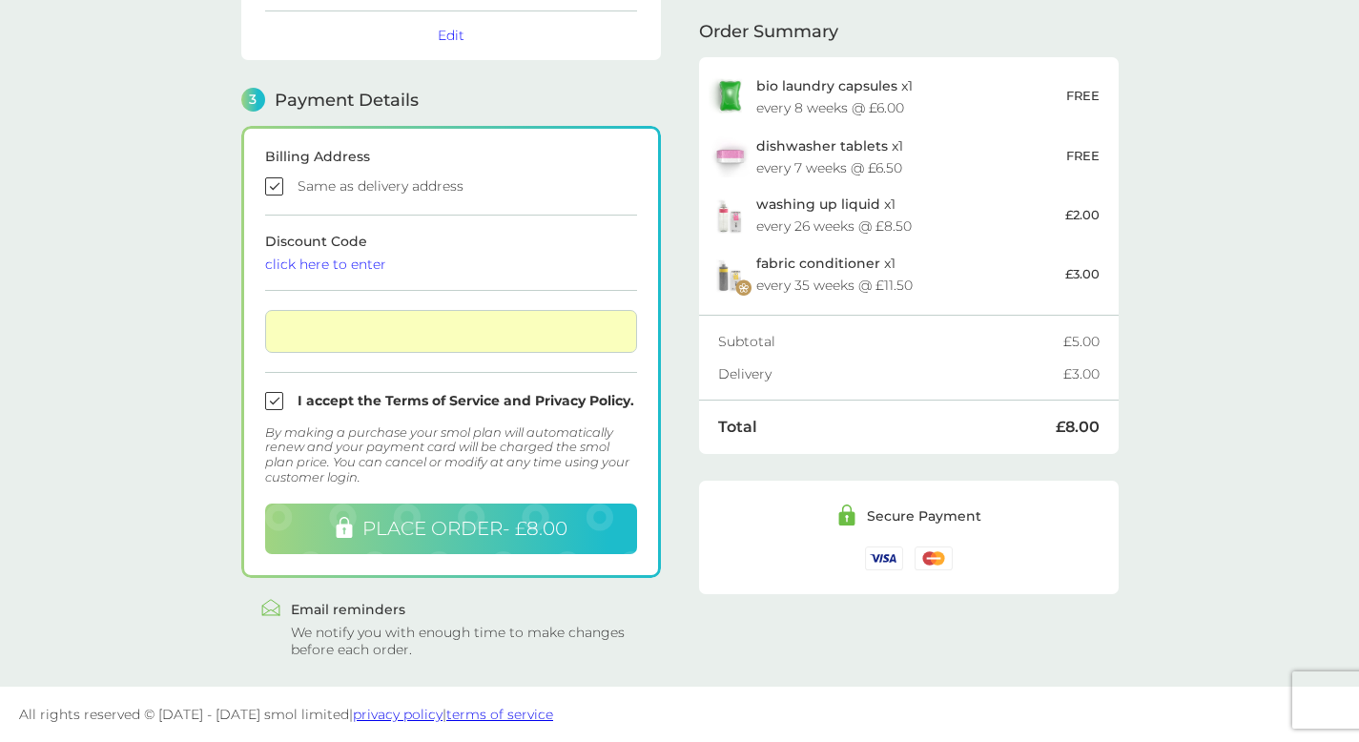
click at [410, 529] on span "PLACE ORDER - £8.00" at bounding box center [464, 528] width 205 height 23
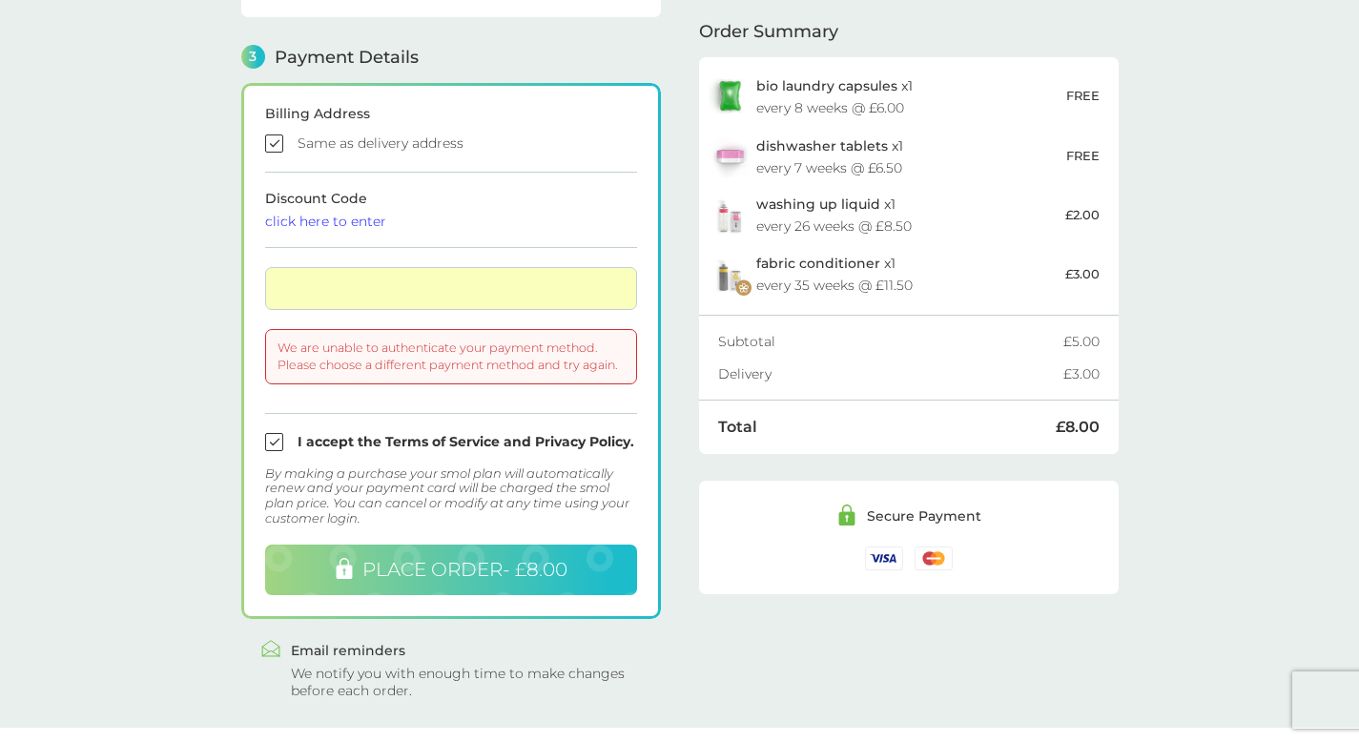
scroll to position [504, 0]
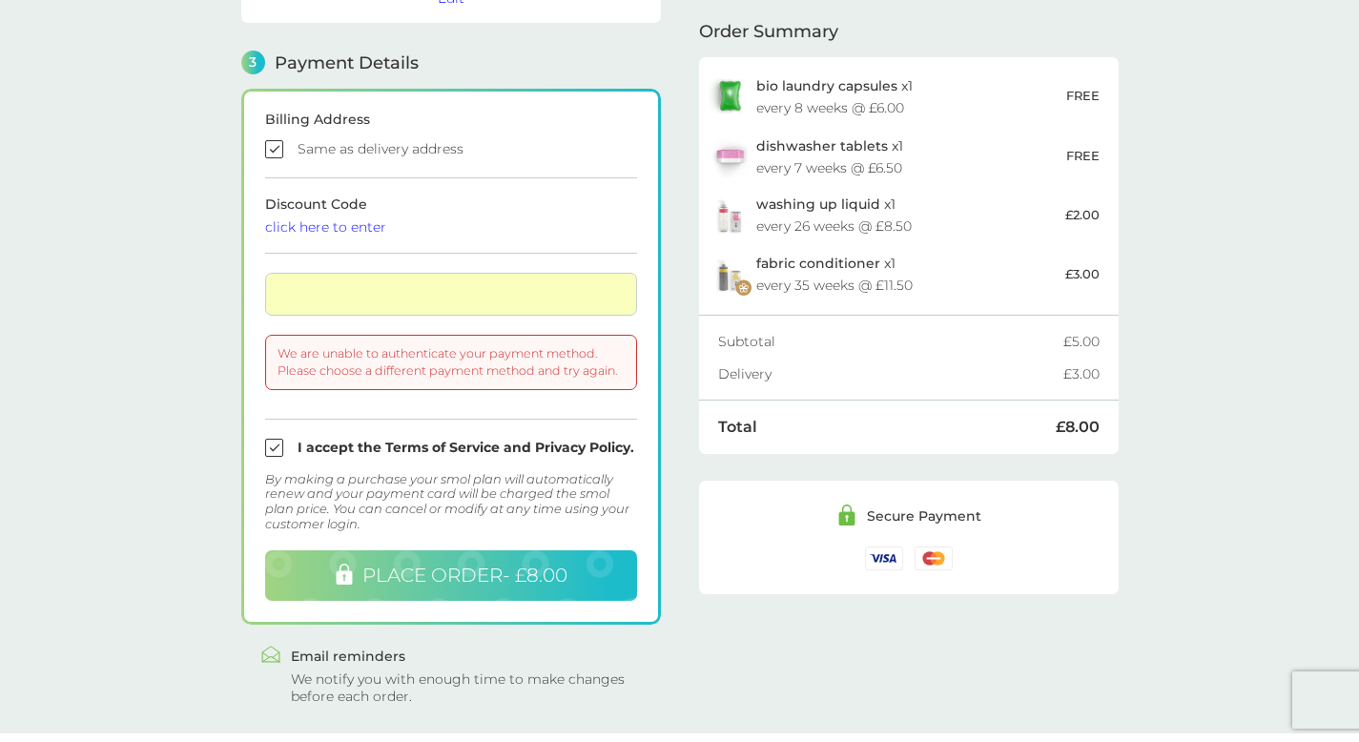
click at [432, 567] on span "PLACE ORDER - £8.00" at bounding box center [464, 574] width 205 height 23
click at [462, 583] on span "PLACE ORDER - £8.00" at bounding box center [464, 574] width 205 height 23
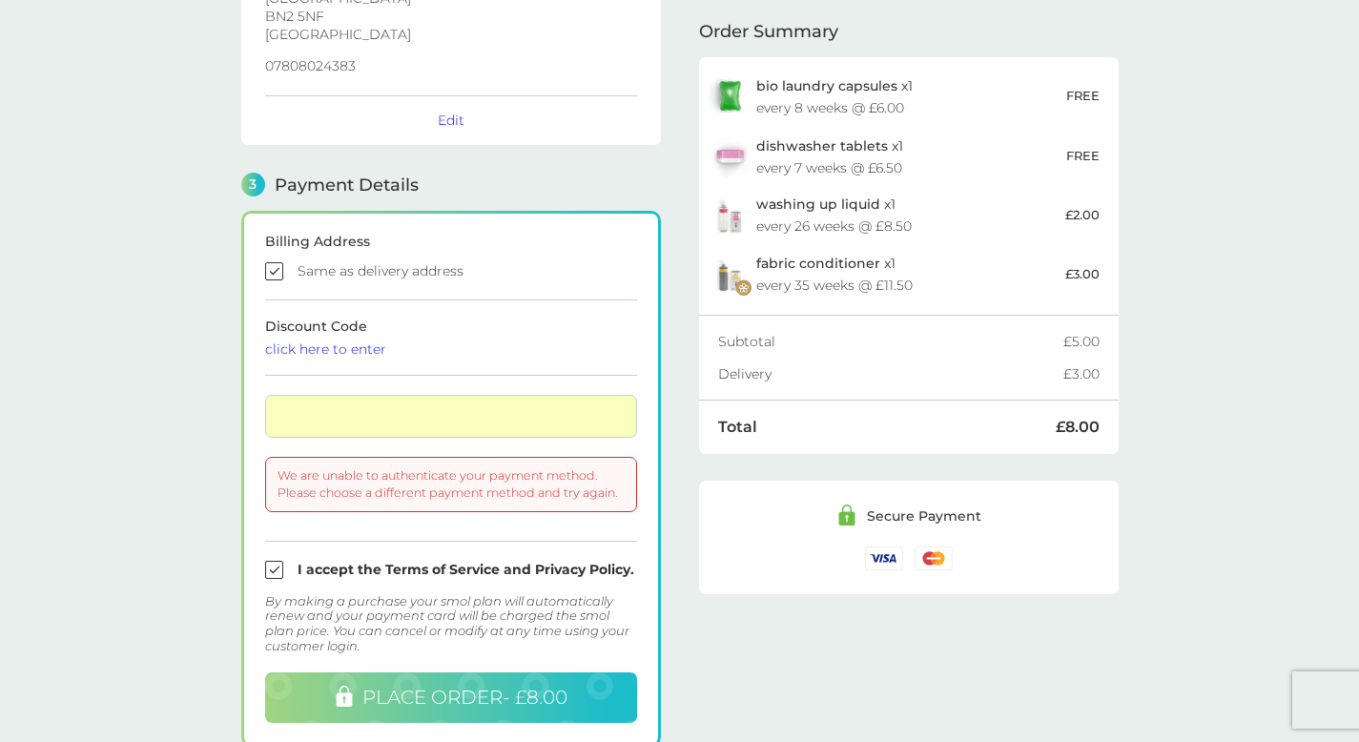
scroll to position [376, 0]
